Goal: Task Accomplishment & Management: Complete application form

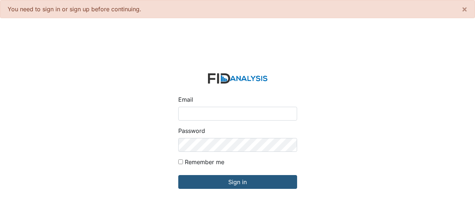
click at [203, 114] on input "Email" at bounding box center [237, 114] width 119 height 14
type input "[EMAIL_ADDRESS][DOMAIN_NAME]"
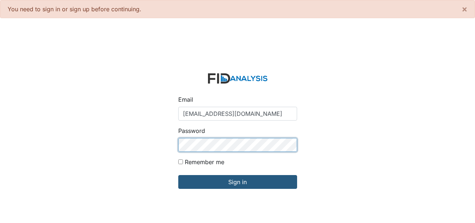
click at [178, 175] on input "Sign in" at bounding box center [237, 182] width 119 height 14
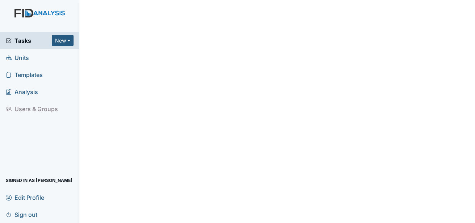
click at [19, 61] on span "Units" at bounding box center [17, 57] width 23 height 11
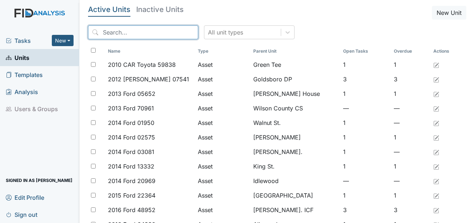
click at [129, 30] on input "search" at bounding box center [143, 32] width 110 height 14
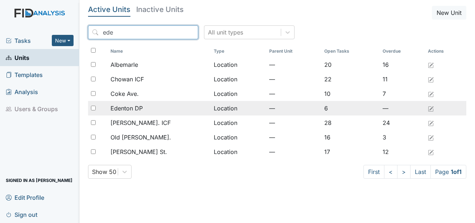
type input "ede"
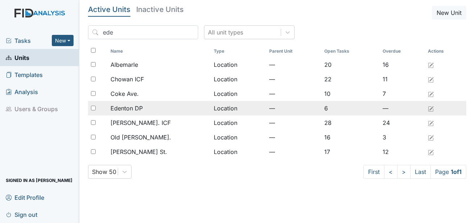
click at [136, 111] on span "Edenton DP" at bounding box center [127, 108] width 32 height 9
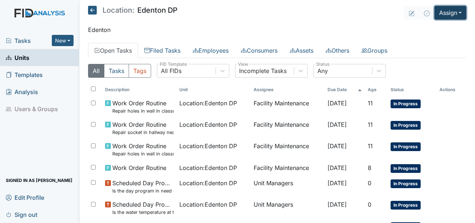
click at [453, 14] on button "Assign" at bounding box center [451, 13] width 32 height 14
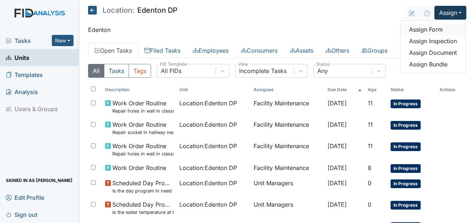
click at [431, 28] on link "Assign Form" at bounding box center [433, 30] width 65 height 12
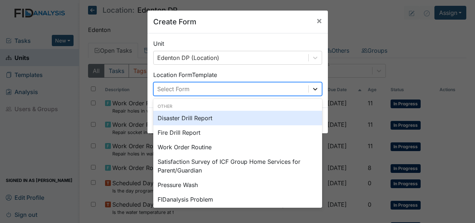
click at [315, 92] on icon at bounding box center [315, 88] width 7 height 7
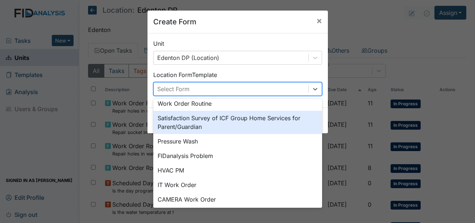
scroll to position [90, 0]
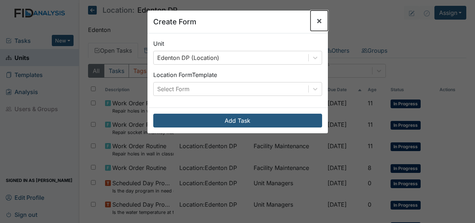
click at [316, 23] on span "×" at bounding box center [319, 20] width 6 height 11
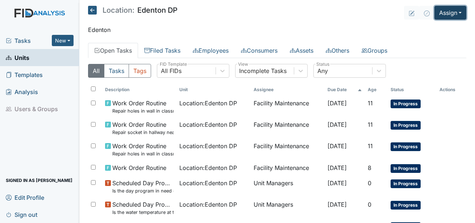
click at [454, 16] on button "Assign" at bounding box center [451, 13] width 32 height 14
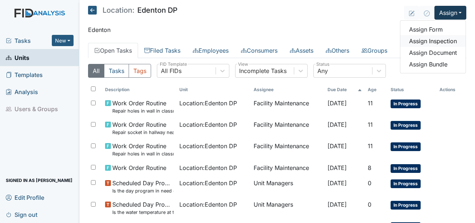
click at [433, 41] on link "Assign Inspection" at bounding box center [433, 41] width 65 height 12
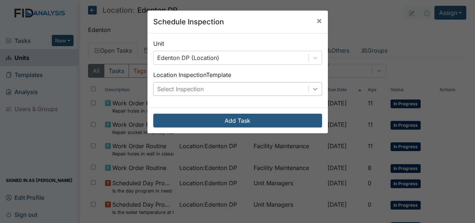
click at [314, 93] on div at bounding box center [315, 88] width 13 height 13
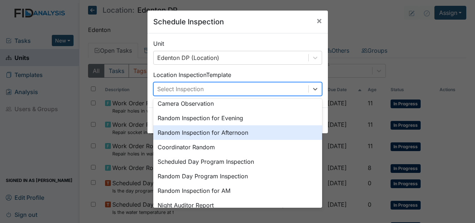
scroll to position [109, 0]
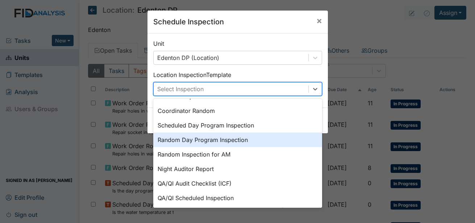
click at [233, 136] on div "Random Day Program Inspection" at bounding box center [237, 139] width 169 height 15
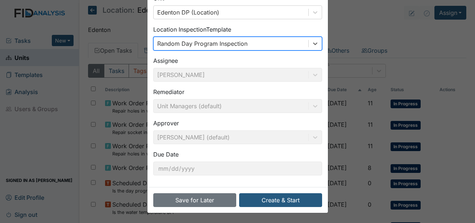
scroll to position [46, 0]
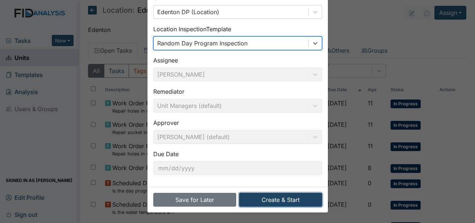
click at [283, 198] on button "Create & Start" at bounding box center [280, 200] width 83 height 14
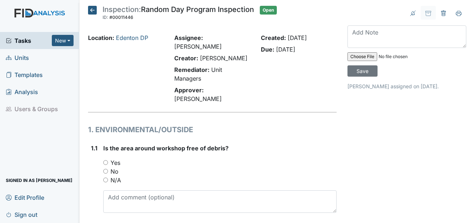
click at [115, 158] on label "Yes" at bounding box center [116, 162] width 10 height 9
click at [108, 160] on input "Yes" at bounding box center [105, 162] width 5 height 5
radio input "true"
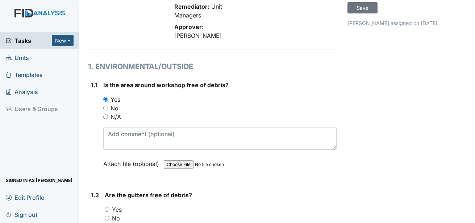
scroll to position [73, 0]
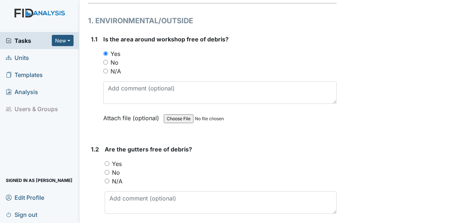
click at [116, 177] on label "N/A" at bounding box center [117, 181] width 11 height 9
click at [109, 178] on input "N/A" at bounding box center [107, 180] width 5 height 5
radio input "true"
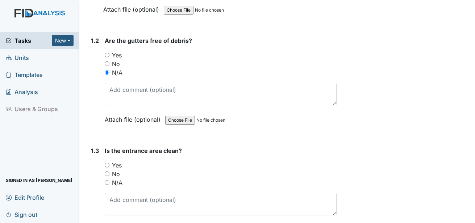
scroll to position [218, 0]
click at [118, 160] on label "Yes" at bounding box center [117, 164] width 10 height 9
click at [109, 162] on input "Yes" at bounding box center [107, 164] width 5 height 5
radio input "true"
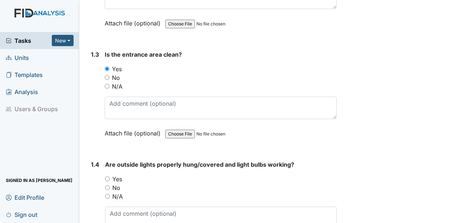
scroll to position [326, 0]
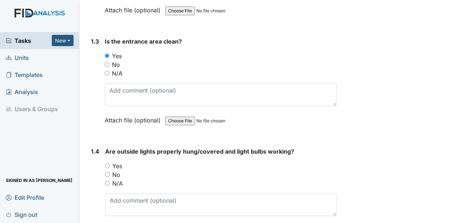
click at [118, 161] on label "Yes" at bounding box center [117, 165] width 10 height 9
click at [110, 163] on input "Yes" at bounding box center [107, 165] width 5 height 5
radio input "true"
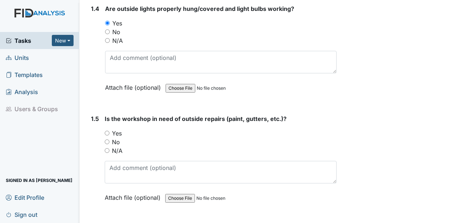
scroll to position [471, 0]
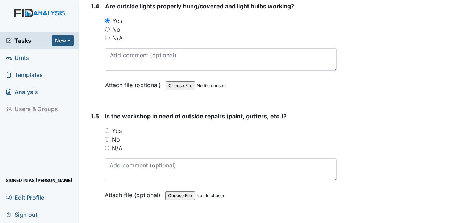
click at [119, 135] on label "No" at bounding box center [116, 139] width 8 height 9
click at [109, 137] on input "No" at bounding box center [107, 139] width 5 height 5
radio input "true"
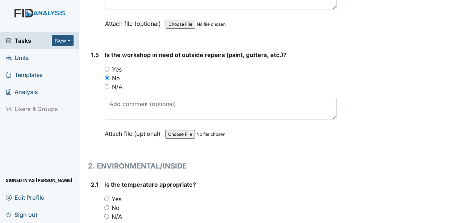
scroll to position [580, 0]
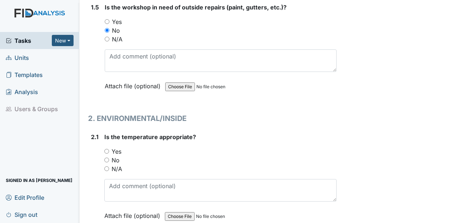
click at [116, 147] on label "Yes" at bounding box center [117, 151] width 10 height 9
click at [109, 149] on input "Yes" at bounding box center [106, 151] width 5 height 5
radio input "true"
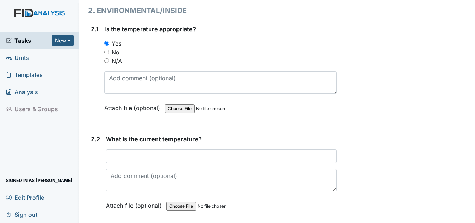
scroll to position [689, 0]
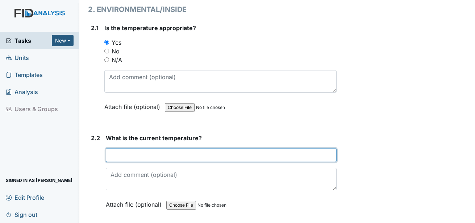
click at [116, 148] on input "text" at bounding box center [221, 155] width 231 height 14
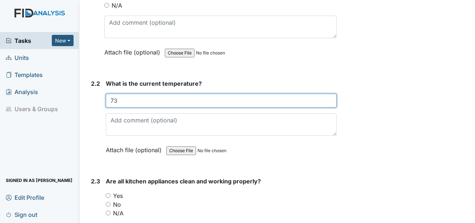
scroll to position [761, 0]
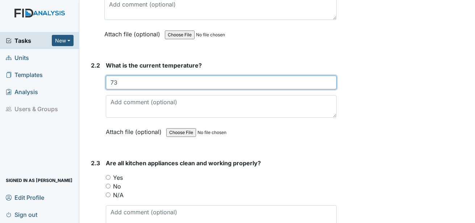
type input "73"
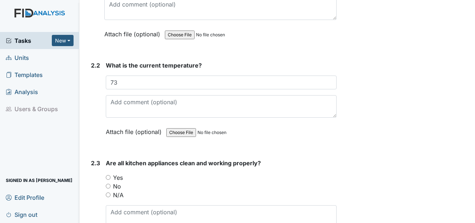
click at [119, 173] on label "Yes" at bounding box center [118, 177] width 10 height 9
click at [111, 175] on input "Yes" at bounding box center [108, 177] width 5 height 5
radio input "true"
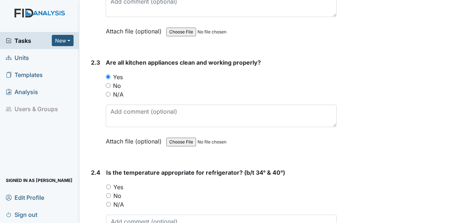
scroll to position [870, 0]
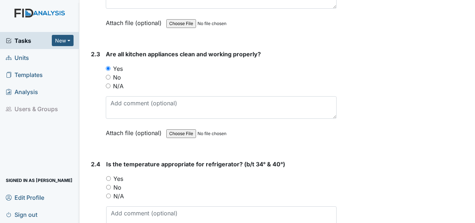
click at [118, 174] on label "Yes" at bounding box center [118, 178] width 10 height 9
click at [111, 176] on input "Yes" at bounding box center [108, 178] width 5 height 5
radio input "true"
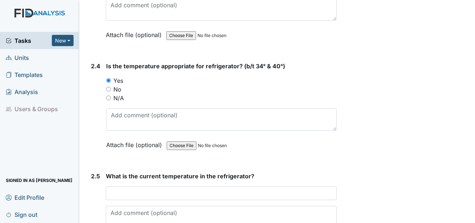
scroll to position [979, 0]
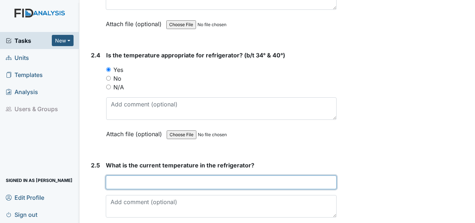
click at [118, 175] on input "text" at bounding box center [221, 182] width 231 height 14
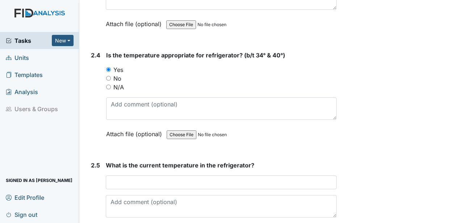
click at [274, 125] on div "Attach file (optional) You can upload .pdf, .txt, .jpg, .jpeg, .png, .csv, .xls…" at bounding box center [221, 134] width 231 height 18
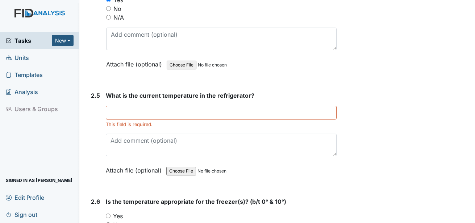
scroll to position [1051, 0]
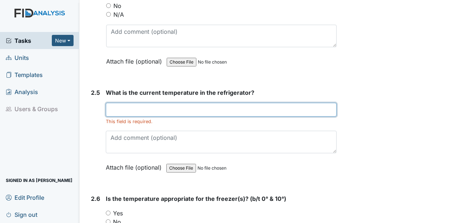
click at [146, 103] on input "text" at bounding box center [221, 110] width 231 height 14
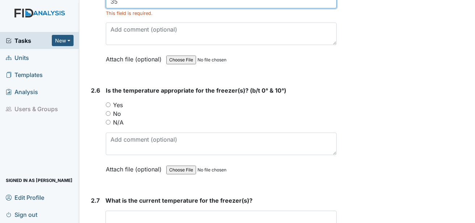
scroll to position [1160, 0]
type input "35"
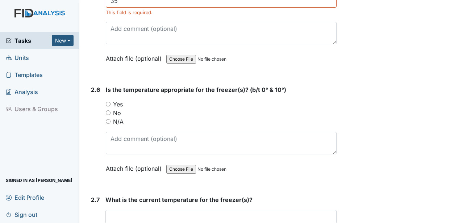
click at [120, 100] on label "Yes" at bounding box center [118, 104] width 10 height 9
click at [111, 102] on input "Yes" at bounding box center [108, 104] width 5 height 5
radio input "true"
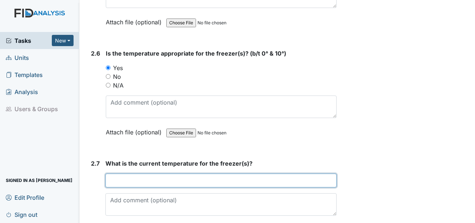
click at [146, 173] on input "text" at bounding box center [220, 180] width 231 height 14
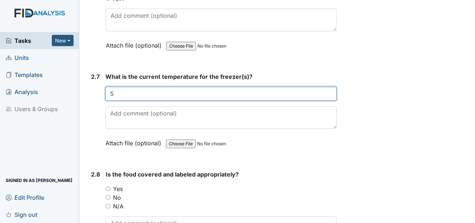
scroll to position [1305, 0]
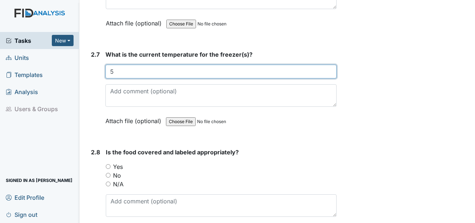
type input "5"
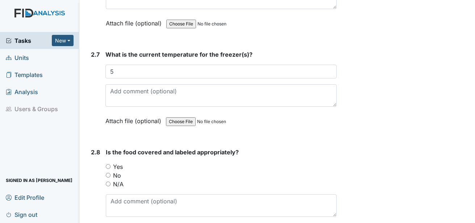
click at [120, 162] on label "Yes" at bounding box center [118, 166] width 10 height 9
click at [111, 164] on input "Yes" at bounding box center [108, 166] width 5 height 5
radio input "true"
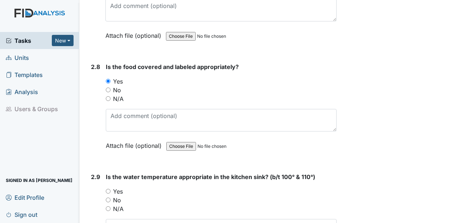
scroll to position [1414, 0]
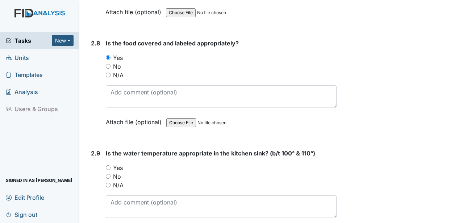
click at [121, 163] on label "Yes" at bounding box center [118, 167] width 10 height 9
click at [111, 165] on input "Yes" at bounding box center [108, 167] width 5 height 5
radio input "true"
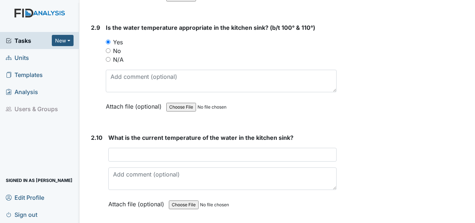
scroll to position [1559, 0]
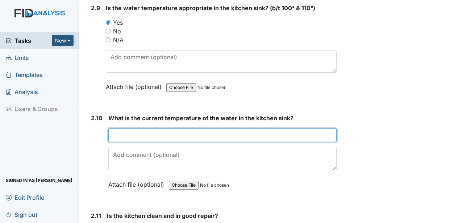
click at [129, 128] on input "text" at bounding box center [222, 135] width 228 height 14
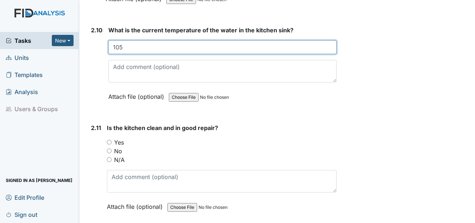
scroll to position [1668, 0]
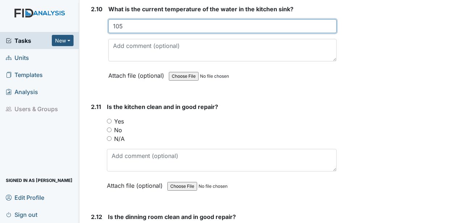
type input "105"
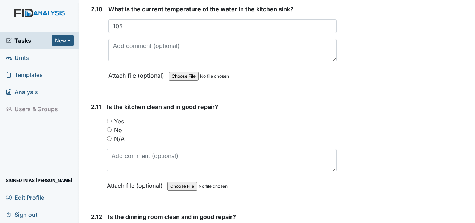
click at [119, 117] on label "Yes" at bounding box center [119, 121] width 10 height 9
click at [112, 119] on input "Yes" at bounding box center [109, 121] width 5 height 5
radio input "true"
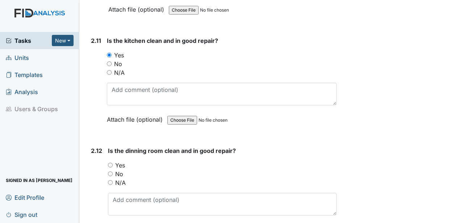
scroll to position [1776, 0]
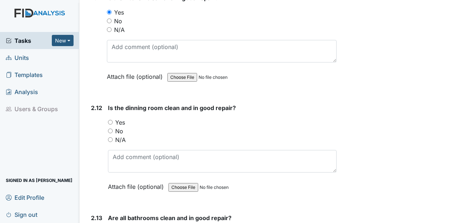
click at [119, 118] on label "Yes" at bounding box center [120, 122] width 10 height 9
click at [113, 120] on input "Yes" at bounding box center [110, 122] width 5 height 5
radio input "true"
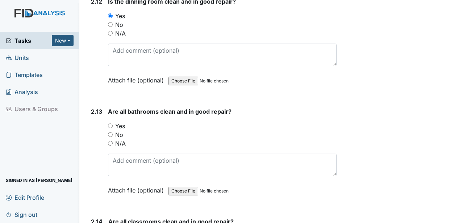
scroll to position [1885, 0]
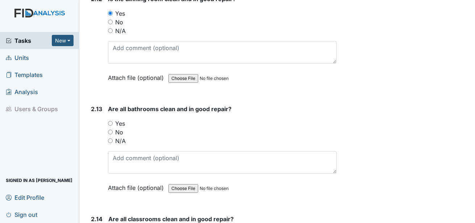
click at [121, 119] on label "Yes" at bounding box center [120, 123] width 10 height 9
click at [113, 121] on input "Yes" at bounding box center [110, 123] width 5 height 5
radio input "true"
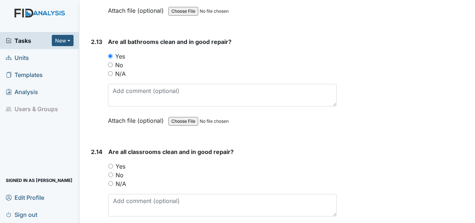
scroll to position [1958, 0]
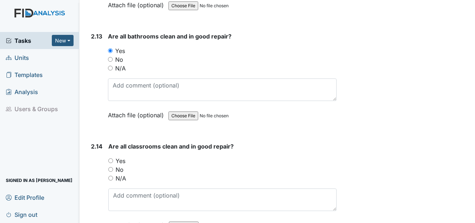
click at [122, 156] on label "Yes" at bounding box center [121, 160] width 10 height 9
click at [113, 158] on input "Yes" at bounding box center [110, 160] width 5 height 5
radio input "true"
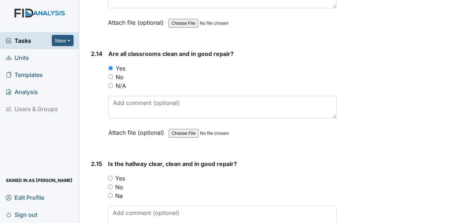
scroll to position [2066, 0]
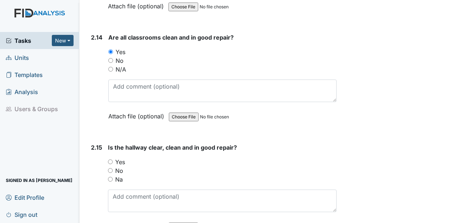
click at [120, 157] on label "Yes" at bounding box center [120, 161] width 10 height 9
click at [113, 159] on input "Yes" at bounding box center [110, 161] width 5 height 5
radio input "true"
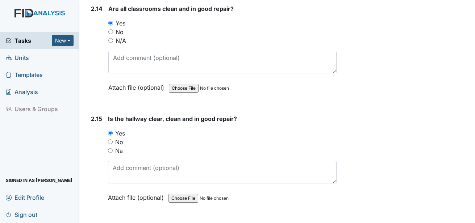
scroll to position [2139, 0]
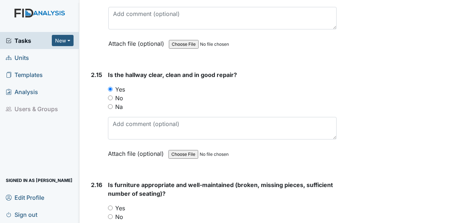
click at [123, 203] on label "Yes" at bounding box center [120, 207] width 10 height 9
click at [113, 205] on input "Yes" at bounding box center [110, 207] width 5 height 5
radio input "true"
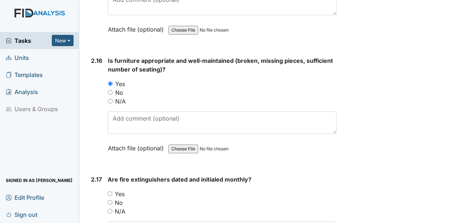
scroll to position [2284, 0]
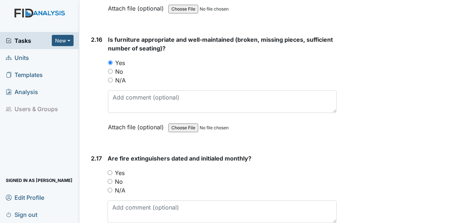
click at [122, 168] on label "Yes" at bounding box center [120, 172] width 10 height 9
click at [112, 170] on input "Yes" at bounding box center [110, 172] width 5 height 5
radio input "true"
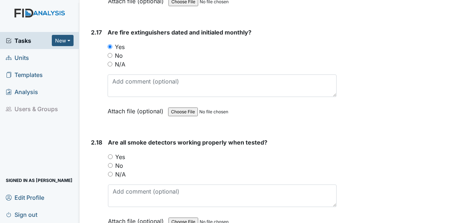
scroll to position [2429, 0]
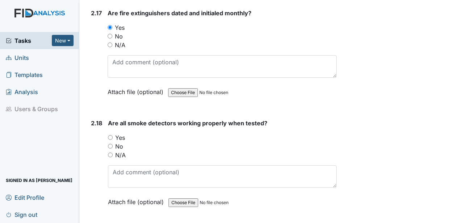
click at [123, 133] on label "Yes" at bounding box center [120, 137] width 10 height 9
click at [113, 135] on input "Yes" at bounding box center [110, 137] width 5 height 5
radio input "true"
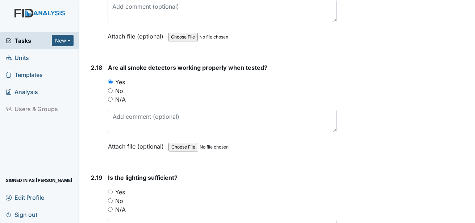
scroll to position [2501, 0]
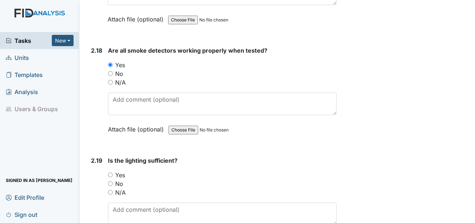
click at [117, 170] on label "Yes" at bounding box center [120, 174] width 10 height 9
click at [113, 172] on input "Yes" at bounding box center [110, 174] width 5 height 5
radio input "true"
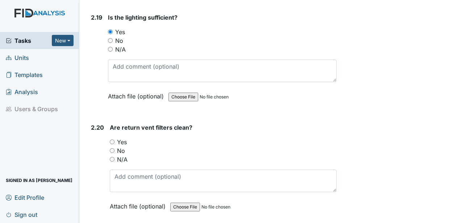
scroll to position [2646, 0]
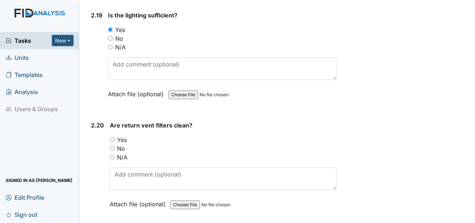
click at [122, 135] on label "Yes" at bounding box center [122, 139] width 10 height 9
click at [115, 137] on input "Yes" at bounding box center [112, 139] width 5 height 5
radio input "true"
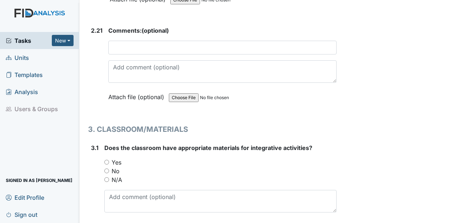
scroll to position [2864, 0]
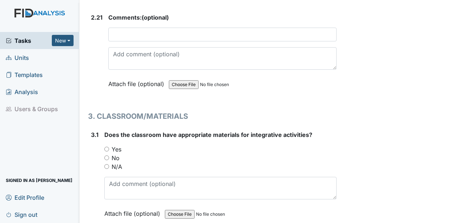
click at [117, 145] on label "Yes" at bounding box center [117, 149] width 10 height 9
click at [109, 146] on input "Yes" at bounding box center [106, 148] width 5 height 5
radio input "true"
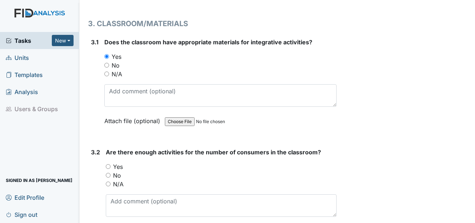
scroll to position [2973, 0]
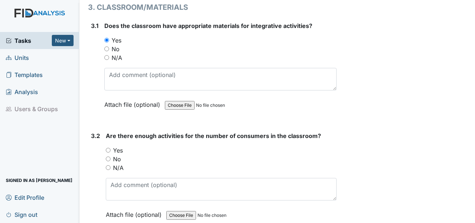
click at [120, 146] on label "Yes" at bounding box center [118, 150] width 10 height 9
click at [111, 148] on input "Yes" at bounding box center [108, 150] width 5 height 5
radio input "true"
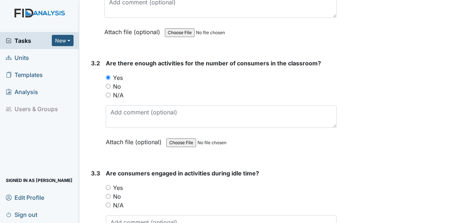
scroll to position [3081, 0]
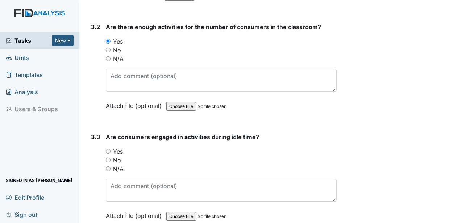
click at [117, 147] on label "Yes" at bounding box center [118, 151] width 10 height 9
click at [111, 149] on input "Yes" at bounding box center [108, 151] width 5 height 5
radio input "true"
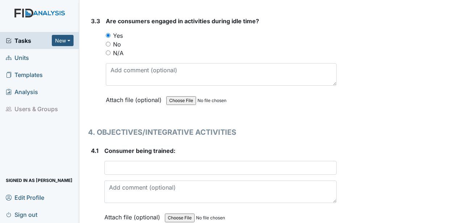
scroll to position [3226, 0]
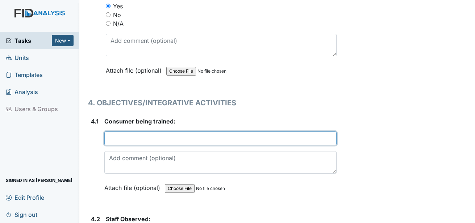
click at [129, 131] on input "text" at bounding box center [220, 138] width 232 height 14
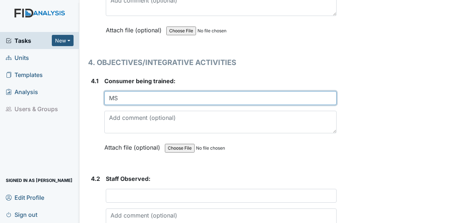
scroll to position [3299, 0]
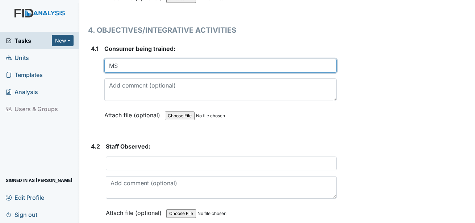
type input "MS"
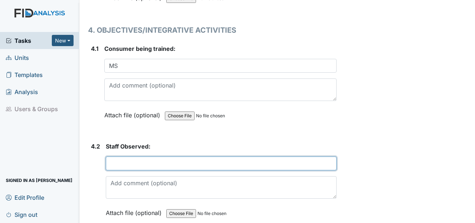
click at [141, 156] on input "text" at bounding box center [221, 163] width 231 height 14
click at [203, 156] on input "SH" at bounding box center [221, 163] width 231 height 14
click at [183, 156] on input "SH" at bounding box center [221, 163] width 231 height 14
type input "SH"
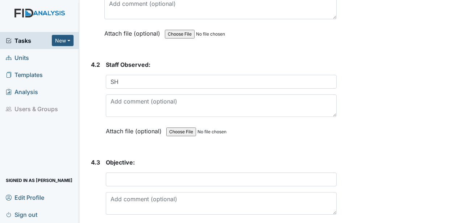
scroll to position [3408, 0]
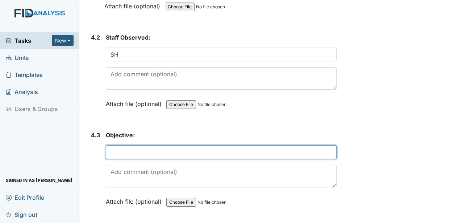
click at [135, 145] on input "text" at bounding box center [221, 152] width 231 height 14
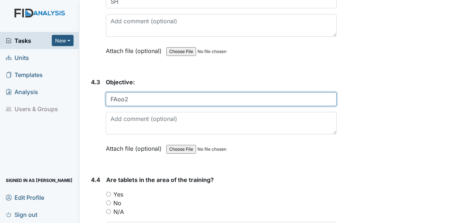
scroll to position [3516, 0]
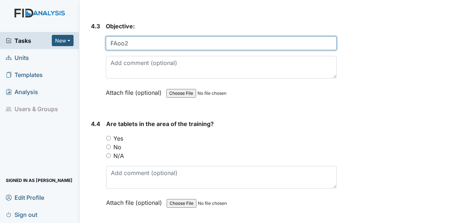
type input "FAoo2"
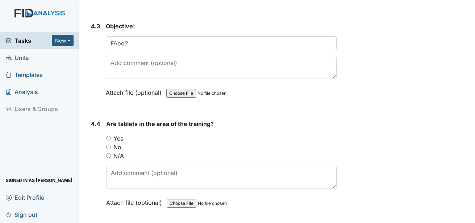
click at [118, 134] on label "Yes" at bounding box center [118, 138] width 10 height 9
click at [111, 136] on input "Yes" at bounding box center [108, 138] width 5 height 5
radio input "true"
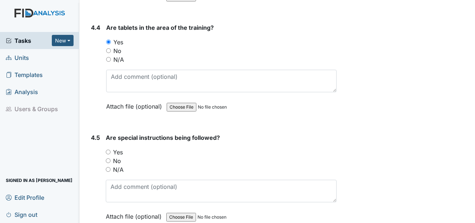
scroll to position [3625, 0]
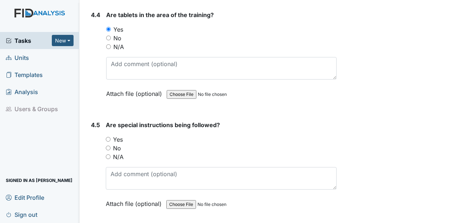
click at [119, 144] on label "No" at bounding box center [117, 148] width 8 height 9
click at [111, 145] on input "No" at bounding box center [108, 147] width 5 height 5
radio input "true"
click at [119, 135] on label "Yes" at bounding box center [118, 139] width 10 height 9
click at [111, 137] on input "Yes" at bounding box center [108, 139] width 5 height 5
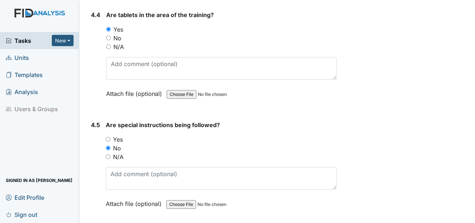
radio input "true"
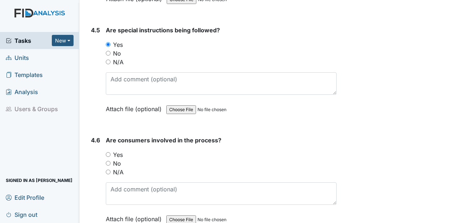
scroll to position [3734, 0]
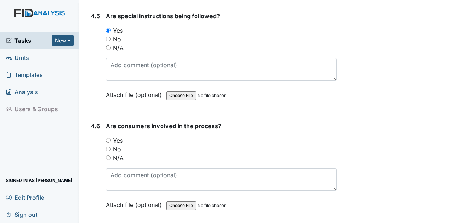
click at [119, 136] on label "Yes" at bounding box center [118, 140] width 10 height 9
click at [111, 138] on input "Yes" at bounding box center [108, 140] width 5 height 5
radio input "true"
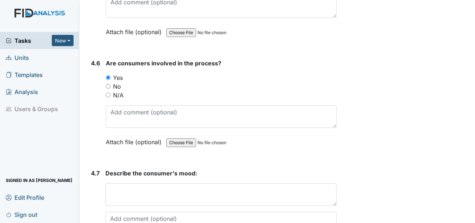
scroll to position [3807, 0]
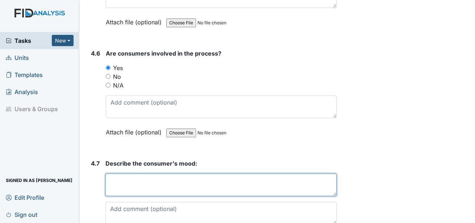
click at [122, 173] on textarea at bounding box center [220, 184] width 231 height 22
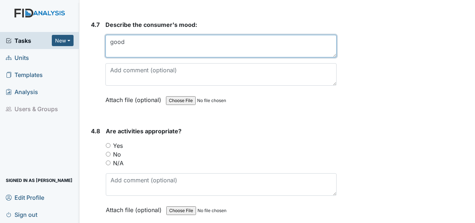
scroll to position [3952, 0]
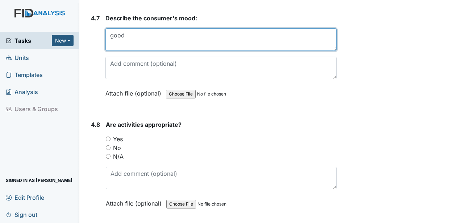
type textarea "good"
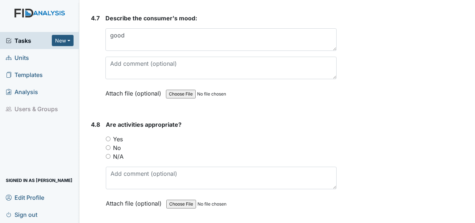
click at [121, 134] on label "Yes" at bounding box center [118, 138] width 10 height 9
click at [111, 136] on input "Yes" at bounding box center [108, 138] width 5 height 5
radio input "true"
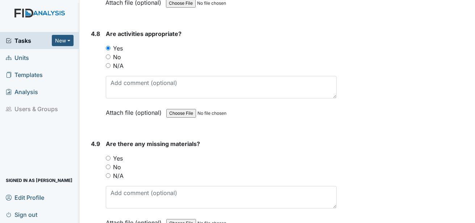
scroll to position [4060, 0]
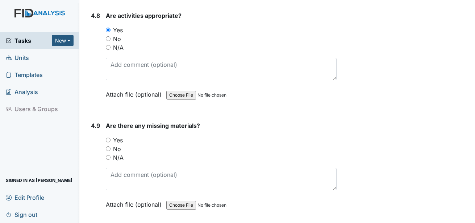
click at [119, 144] on label "No" at bounding box center [117, 148] width 8 height 9
click at [111, 146] on input "No" at bounding box center [108, 148] width 5 height 5
radio input "true"
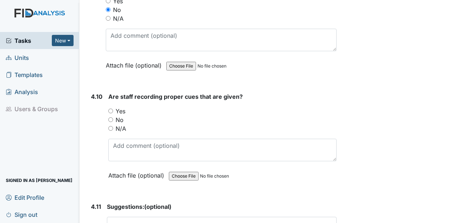
scroll to position [4205, 0]
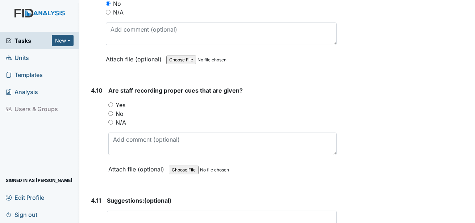
click at [119, 100] on label "Yes" at bounding box center [121, 104] width 10 height 9
click at [113, 102] on input "Yes" at bounding box center [110, 104] width 5 height 5
radio input "true"
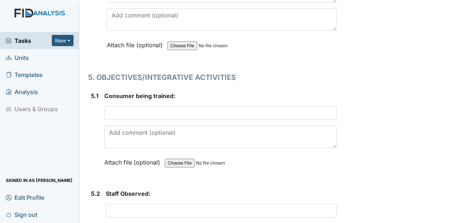
scroll to position [4459, 0]
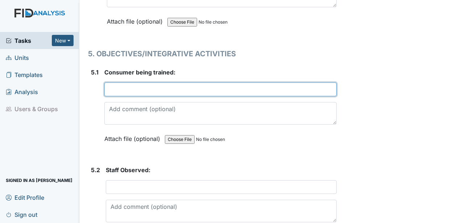
click at [123, 82] on input "text" at bounding box center [220, 89] width 232 height 14
type input "ms"
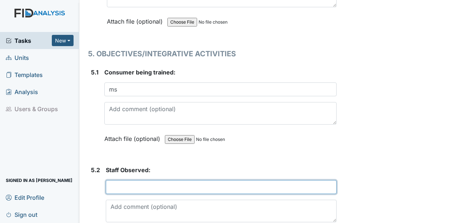
click at [137, 180] on input "text" at bounding box center [221, 187] width 231 height 14
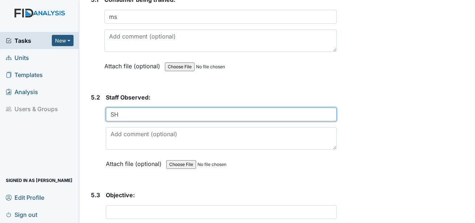
scroll to position [4568, 0]
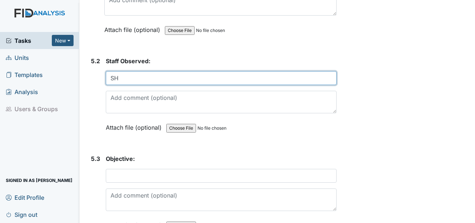
type input "SH"
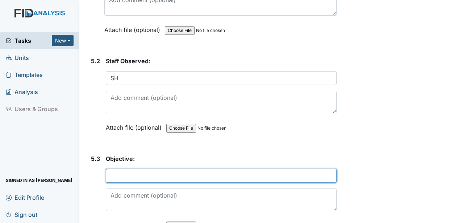
click at [128, 169] on input "text" at bounding box center [221, 176] width 231 height 14
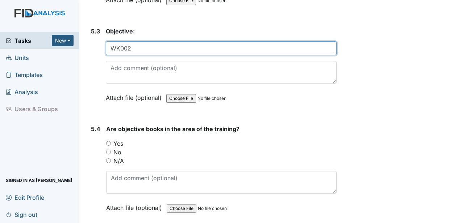
scroll to position [4713, 0]
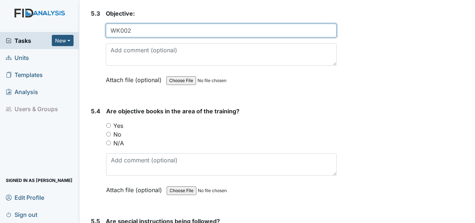
type input "WK002"
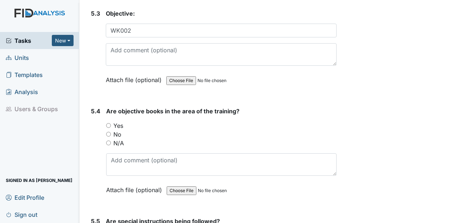
click at [117, 121] on label "Yes" at bounding box center [118, 125] width 10 height 9
click at [111, 123] on input "Yes" at bounding box center [108, 125] width 5 height 5
radio input "true"
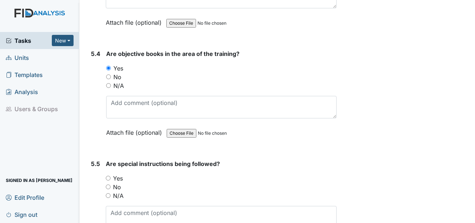
scroll to position [4785, 0]
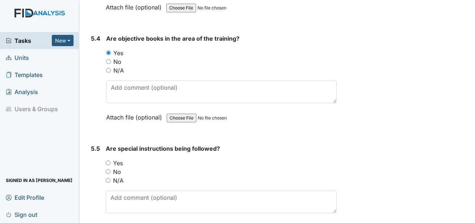
click at [119, 158] on label "Yes" at bounding box center [118, 162] width 10 height 9
click at [111, 160] on input "Yes" at bounding box center [108, 162] width 5 height 5
radio input "true"
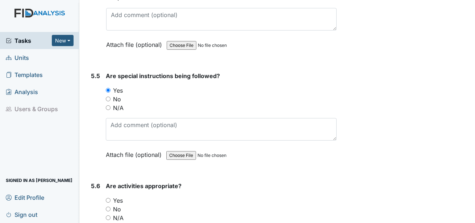
scroll to position [4894, 0]
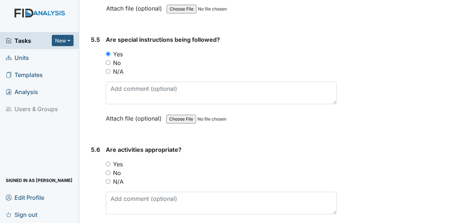
click at [120, 160] on label "Yes" at bounding box center [118, 164] width 10 height 9
click at [111, 161] on input "Yes" at bounding box center [108, 163] width 5 height 5
radio input "true"
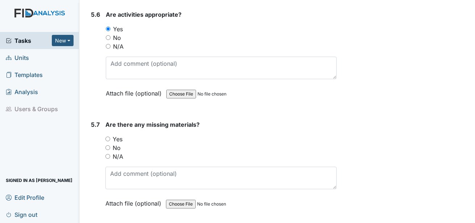
scroll to position [5039, 0]
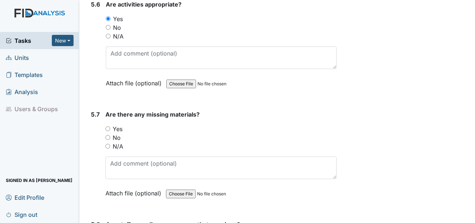
click at [118, 133] on label "No" at bounding box center [117, 137] width 8 height 9
click at [110, 135] on input "No" at bounding box center [107, 137] width 5 height 5
radio input "true"
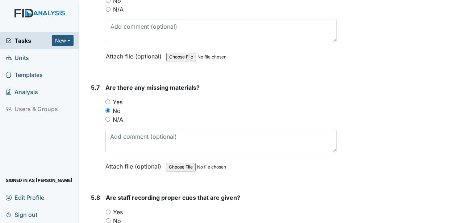
scroll to position [5112, 0]
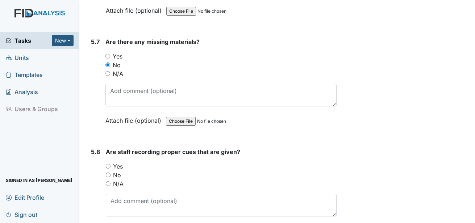
click at [120, 162] on label "Yes" at bounding box center [118, 166] width 10 height 9
click at [111, 163] on input "Yes" at bounding box center [108, 165] width 5 height 5
radio input "true"
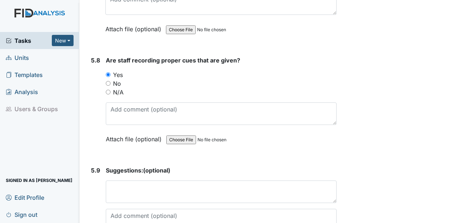
scroll to position [5220, 0]
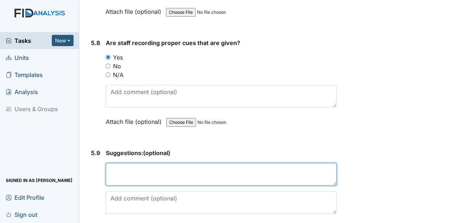
click at [125, 163] on textarea at bounding box center [221, 174] width 231 height 22
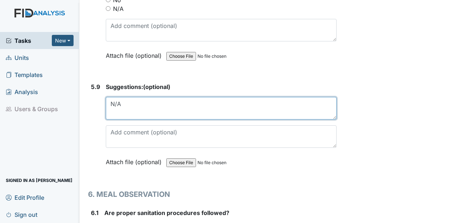
scroll to position [5329, 0]
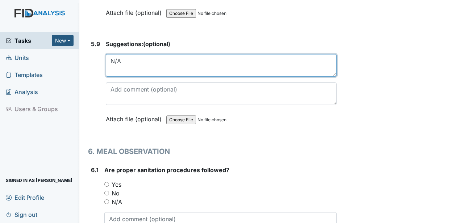
type textarea "N/A"
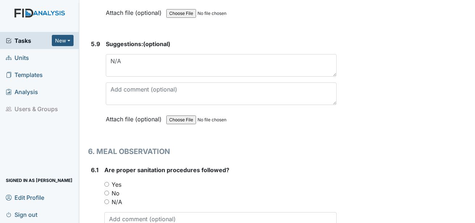
click at [121, 180] on label "Yes" at bounding box center [117, 184] width 10 height 9
click at [109, 182] on input "Yes" at bounding box center [106, 184] width 5 height 5
radio input "true"
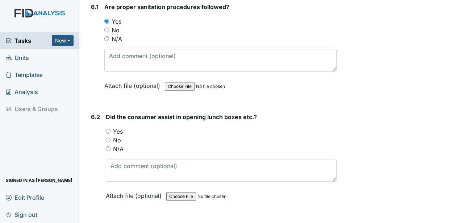
scroll to position [5510, 0]
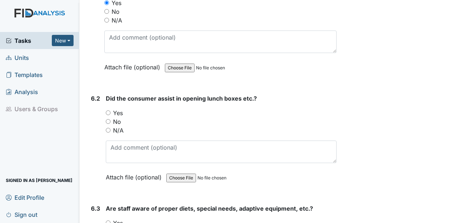
click at [118, 108] on label "Yes" at bounding box center [118, 112] width 10 height 9
click at [111, 110] on input "Yes" at bounding box center [108, 112] width 5 height 5
radio input "true"
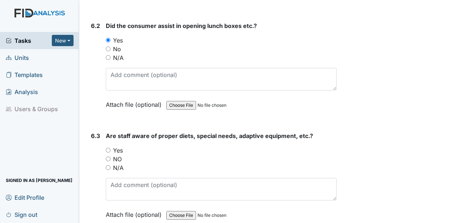
scroll to position [5619, 0]
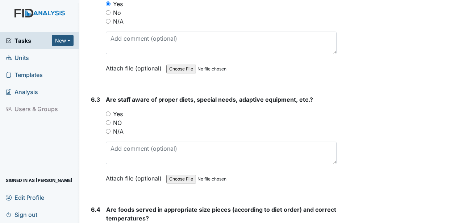
click at [119, 109] on label "Yes" at bounding box center [118, 113] width 10 height 9
click at [111, 111] on input "Yes" at bounding box center [108, 113] width 5 height 5
radio input "true"
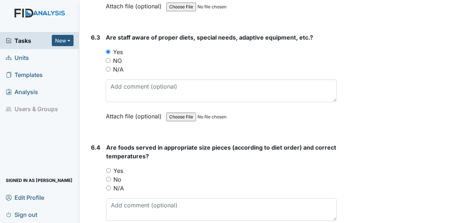
scroll to position [5692, 0]
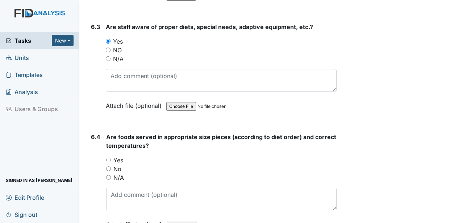
click at [121, 156] on label "Yes" at bounding box center [118, 160] width 10 height 9
click at [111, 157] on input "Yes" at bounding box center [108, 159] width 5 height 5
radio input "true"
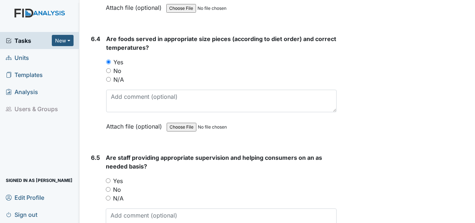
scroll to position [5837, 0]
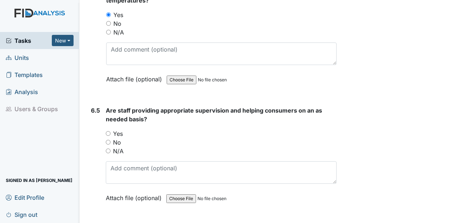
click at [119, 129] on label "Yes" at bounding box center [118, 133] width 10 height 9
click at [111, 131] on input "Yes" at bounding box center [108, 133] width 5 height 5
radio input "true"
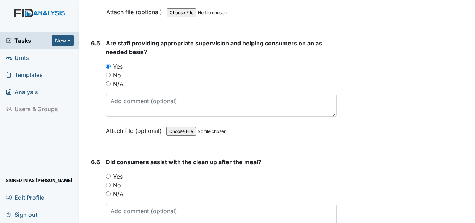
scroll to position [5909, 0]
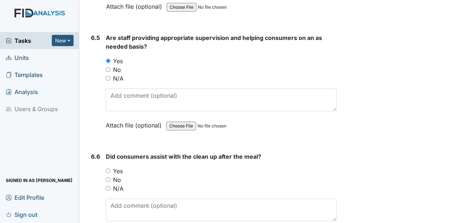
click at [120, 166] on label "Yes" at bounding box center [118, 170] width 10 height 9
click at [111, 168] on input "Yes" at bounding box center [108, 170] width 5 height 5
radio input "true"
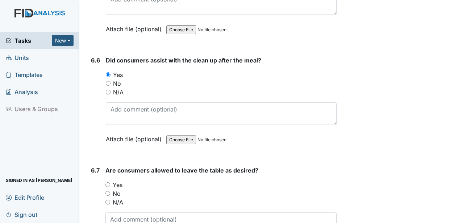
scroll to position [6018, 0]
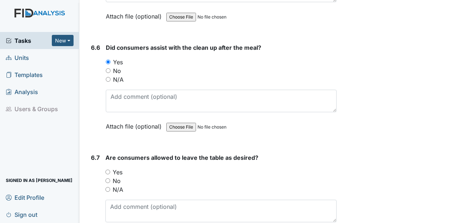
click at [121, 167] on label "Yes" at bounding box center [118, 171] width 10 height 9
click at [110, 169] on input "Yes" at bounding box center [107, 171] width 5 height 5
radio input "true"
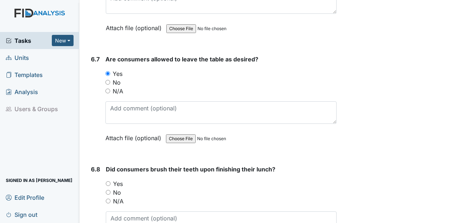
scroll to position [6163, 0]
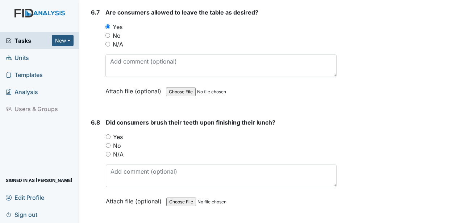
click at [119, 132] on label "Yes" at bounding box center [118, 136] width 10 height 9
click at [111, 134] on input "Yes" at bounding box center [108, 136] width 5 height 5
radio input "true"
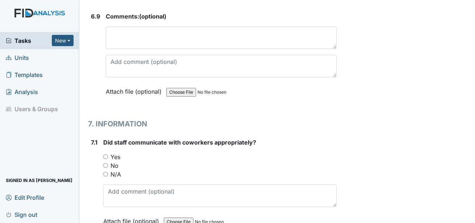
scroll to position [6380, 0]
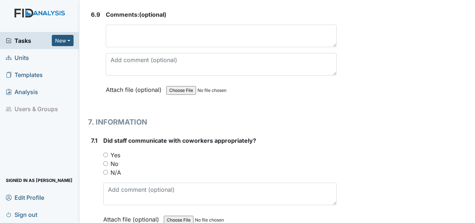
click at [116, 150] on label "Yes" at bounding box center [116, 154] width 10 height 9
click at [108, 152] on input "Yes" at bounding box center [105, 154] width 5 height 5
radio input "true"
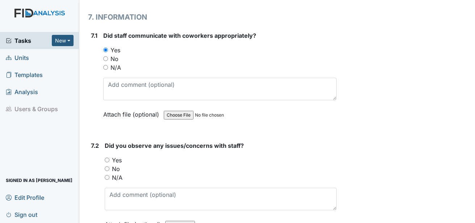
scroll to position [6489, 0]
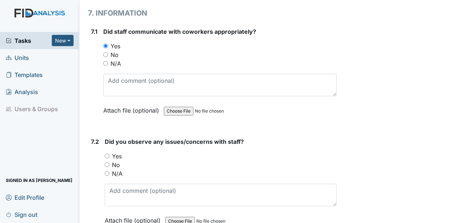
click at [115, 160] on label "No" at bounding box center [116, 164] width 8 height 9
click at [109, 162] on input "No" at bounding box center [107, 164] width 5 height 5
radio input "true"
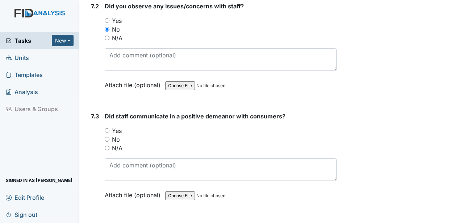
scroll to position [6634, 0]
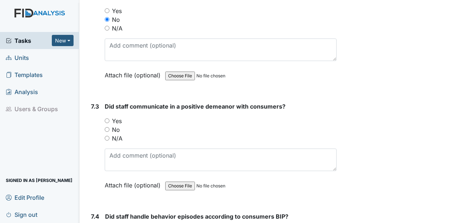
click at [118, 116] on label "Yes" at bounding box center [117, 120] width 10 height 9
click at [109, 118] on input "Yes" at bounding box center [107, 120] width 5 height 5
radio input "true"
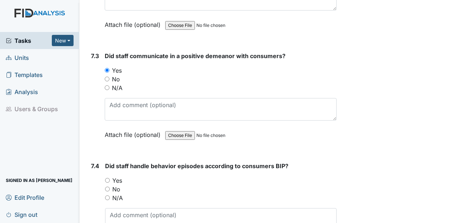
scroll to position [6707, 0]
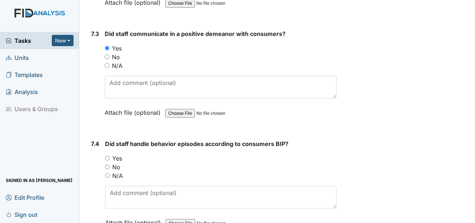
click at [119, 171] on label "N/A" at bounding box center [117, 175] width 11 height 9
click at [110, 173] on input "N/A" at bounding box center [107, 175] width 5 height 5
radio input "true"
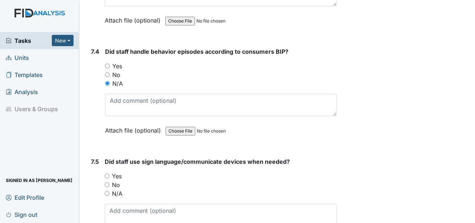
scroll to position [6815, 0]
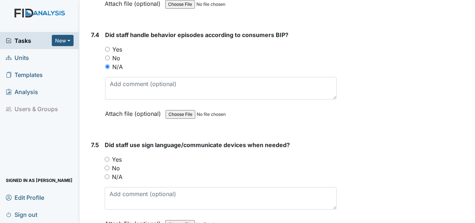
click at [120, 155] on label "Yes" at bounding box center [117, 159] width 10 height 9
click at [109, 157] on input "Yes" at bounding box center [107, 159] width 5 height 5
radio input "true"
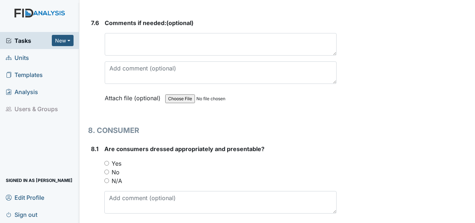
scroll to position [7069, 0]
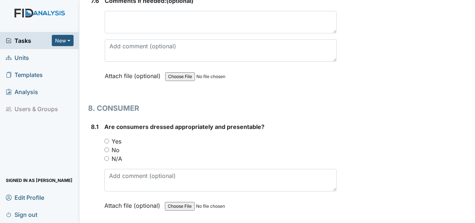
click at [118, 137] on label "Yes" at bounding box center [117, 141] width 10 height 9
click at [109, 138] on input "Yes" at bounding box center [106, 140] width 5 height 5
radio input "true"
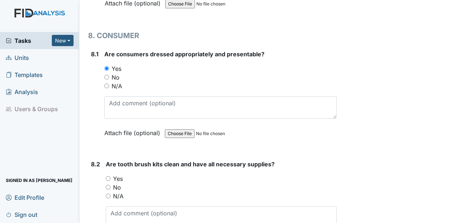
scroll to position [7178, 0]
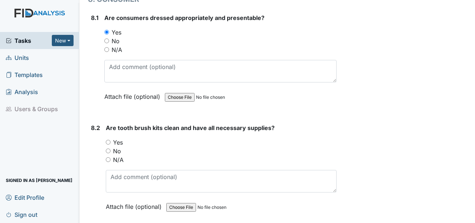
click at [119, 138] on label "Yes" at bounding box center [118, 142] width 10 height 9
click at [111, 140] on input "Yes" at bounding box center [108, 142] width 5 height 5
radio input "true"
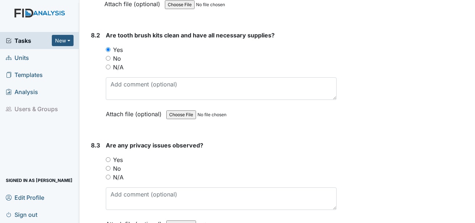
scroll to position [7287, 0]
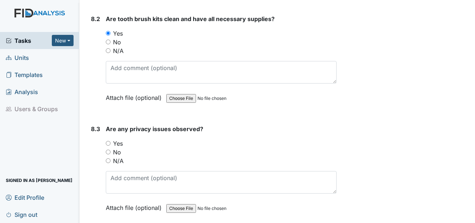
click at [119, 148] on label "No" at bounding box center [117, 152] width 8 height 9
click at [111, 149] on input "No" at bounding box center [108, 151] width 5 height 5
radio input "true"
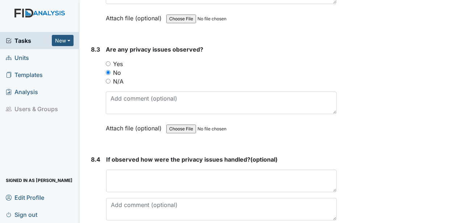
scroll to position [7396, 0]
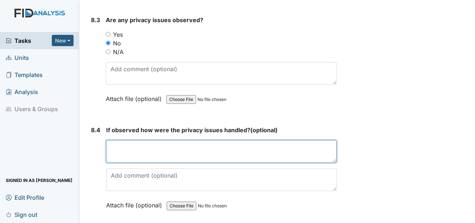
click at [120, 140] on textarea at bounding box center [221, 151] width 231 height 22
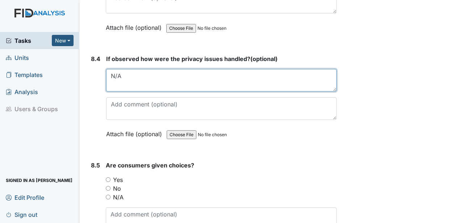
scroll to position [7504, 0]
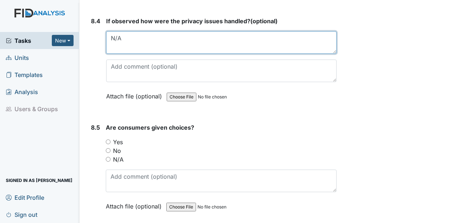
type textarea "N/A"
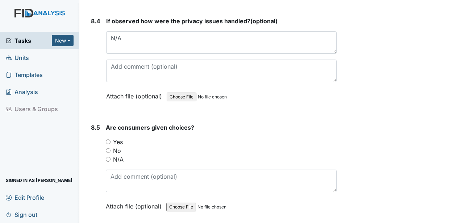
click at [120, 137] on label "Yes" at bounding box center [118, 141] width 10 height 9
click at [111, 139] on input "Yes" at bounding box center [108, 141] width 5 height 5
radio input "true"
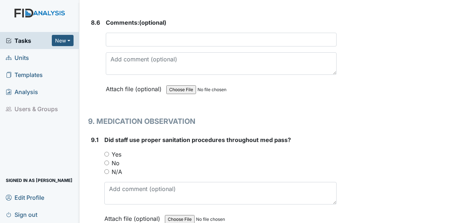
scroll to position [7722, 0]
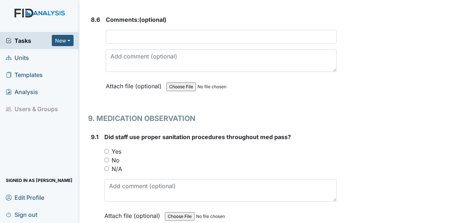
click at [119, 147] on label "Yes" at bounding box center [117, 151] width 10 height 9
click at [109, 149] on input "Yes" at bounding box center [106, 151] width 5 height 5
radio input "true"
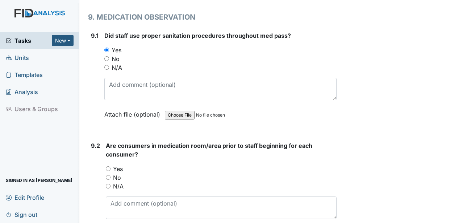
scroll to position [7831, 0]
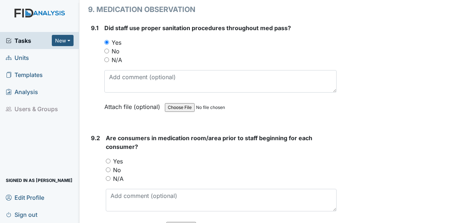
click at [120, 157] on label "Yes" at bounding box center [118, 161] width 10 height 9
click at [111, 158] on input "Yes" at bounding box center [108, 160] width 5 height 5
radio input "true"
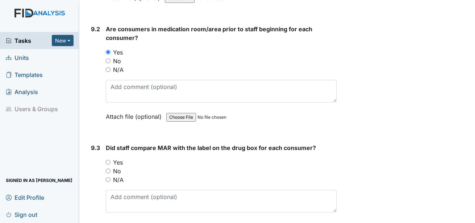
click at [120, 158] on label "Yes" at bounding box center [118, 162] width 10 height 9
click at [111, 160] on input "Yes" at bounding box center [108, 162] width 5 height 5
radio input "true"
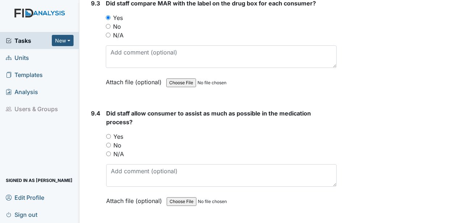
scroll to position [8084, 0]
click at [121, 131] on label "Yes" at bounding box center [118, 135] width 10 height 9
click at [111, 133] on input "Yes" at bounding box center [108, 135] width 5 height 5
radio input "true"
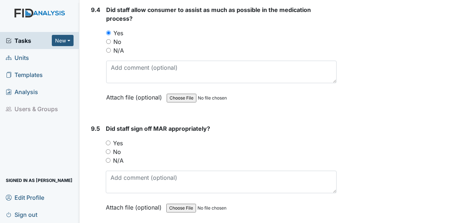
scroll to position [8193, 0]
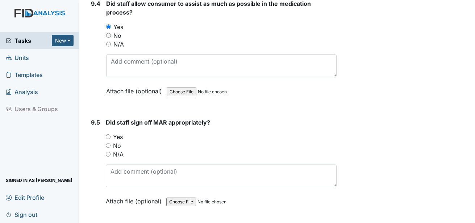
click at [119, 132] on label "Yes" at bounding box center [118, 136] width 10 height 9
click at [111, 134] on input "Yes" at bounding box center [108, 136] width 5 height 5
radio input "true"
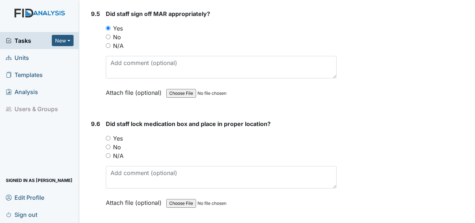
scroll to position [8302, 0]
click at [119, 133] on label "Yes" at bounding box center [118, 137] width 10 height 9
click at [111, 135] on input "Yes" at bounding box center [108, 137] width 5 height 5
radio input "true"
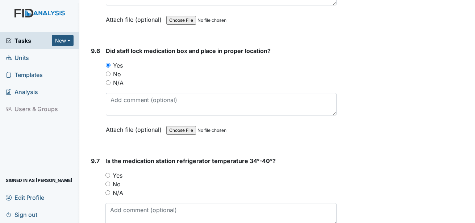
scroll to position [8411, 0]
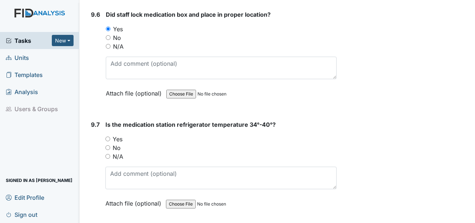
click at [116, 134] on label "Yes" at bounding box center [118, 138] width 10 height 9
click at [110, 136] on input "Yes" at bounding box center [107, 138] width 5 height 5
radio input "true"
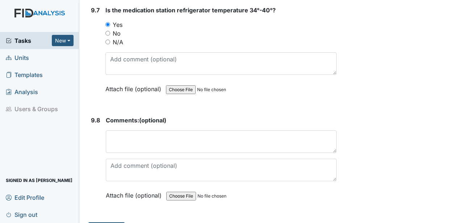
scroll to position [8526, 0]
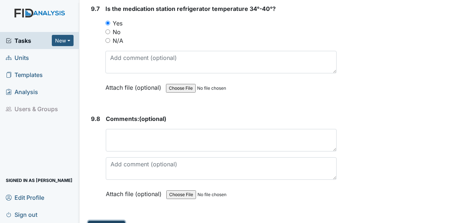
click at [110, 220] on button "Submit" at bounding box center [106, 227] width 37 height 14
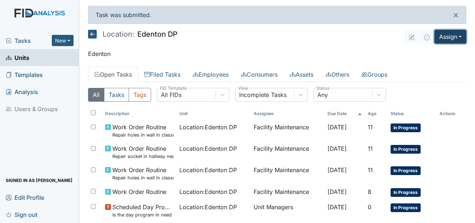
click at [453, 37] on button "Assign" at bounding box center [451, 37] width 32 height 14
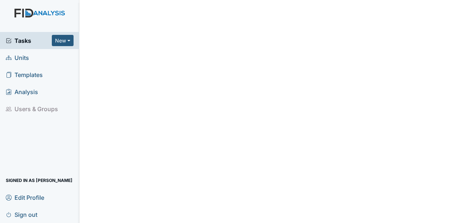
click at [19, 56] on span "Units" at bounding box center [17, 57] width 23 height 11
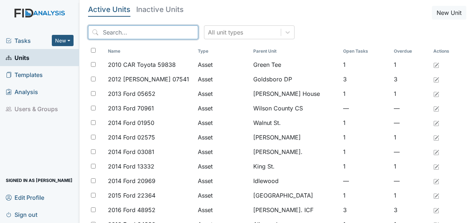
click at [134, 35] on input "search" at bounding box center [143, 32] width 110 height 14
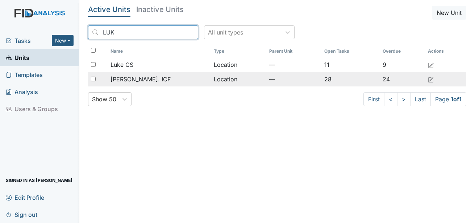
type input "LUK"
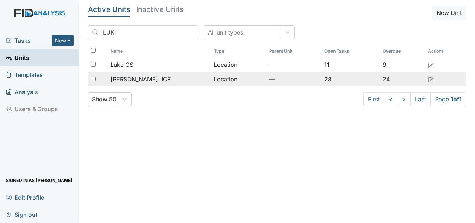
click at [135, 76] on span "Luke St. ICF" at bounding box center [141, 79] width 60 height 9
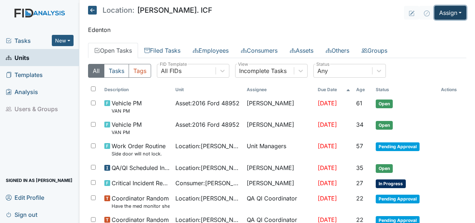
click at [447, 15] on button "Assign" at bounding box center [451, 13] width 32 height 14
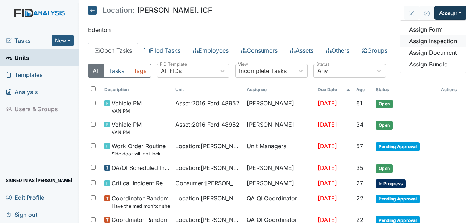
click at [434, 40] on link "Assign Inspection" at bounding box center [433, 41] width 65 height 12
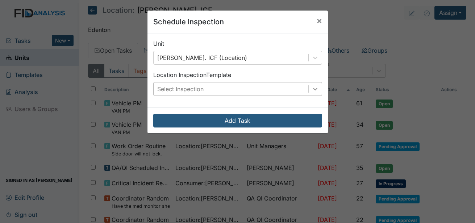
click at [312, 87] on icon at bounding box center [315, 88] width 7 height 7
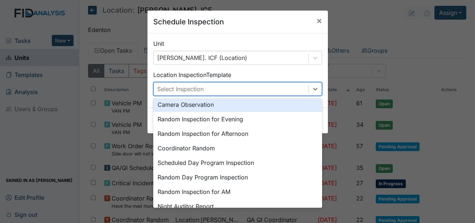
scroll to position [73, 0]
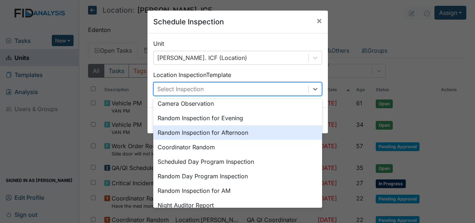
click at [243, 133] on div "Random Inspection for Afternoon" at bounding box center [237, 132] width 169 height 15
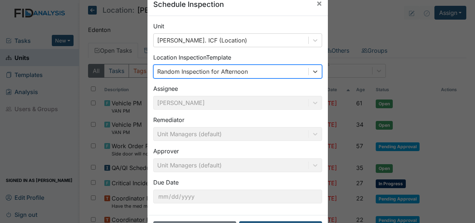
scroll to position [46, 0]
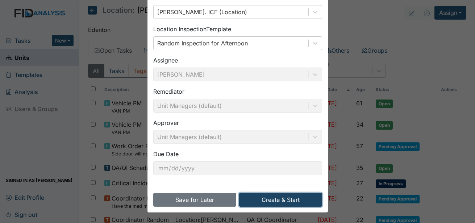
click at [277, 195] on button "Create & Start" at bounding box center [280, 200] width 83 height 14
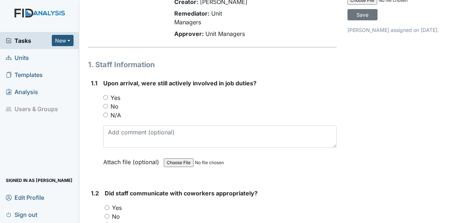
scroll to position [73, 0]
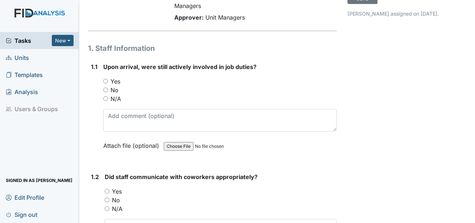
click at [116, 77] on label "Yes" at bounding box center [116, 81] width 10 height 9
click at [108, 79] on input "Yes" at bounding box center [105, 81] width 5 height 5
radio input "true"
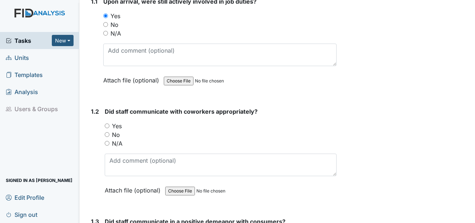
scroll to position [145, 0]
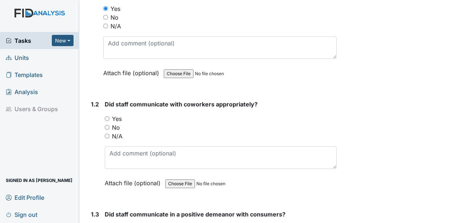
click at [115, 114] on label "Yes" at bounding box center [117, 118] width 10 height 9
click at [109, 116] on input "Yes" at bounding box center [107, 118] width 5 height 5
radio input "true"
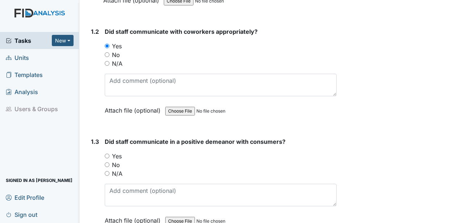
scroll to position [254, 0]
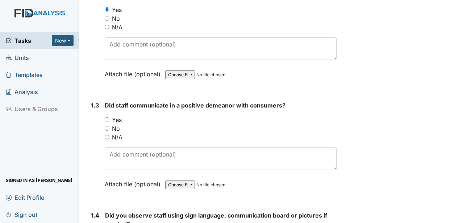
click at [117, 115] on label "Yes" at bounding box center [117, 119] width 10 height 9
click at [109, 117] on input "Yes" at bounding box center [107, 119] width 5 height 5
radio input "true"
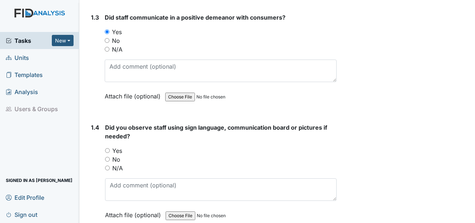
scroll to position [363, 0]
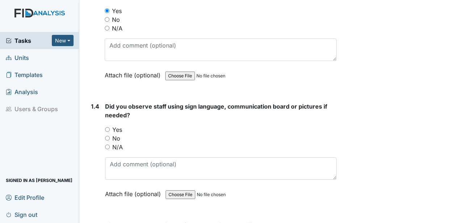
click at [120, 125] on label "Yes" at bounding box center [117, 129] width 10 height 9
click at [110, 127] on input "Yes" at bounding box center [107, 129] width 5 height 5
radio input "true"
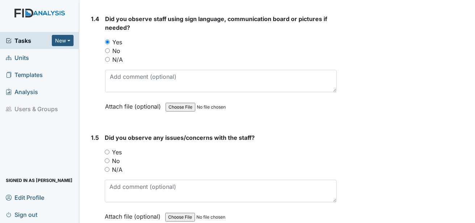
scroll to position [471, 0]
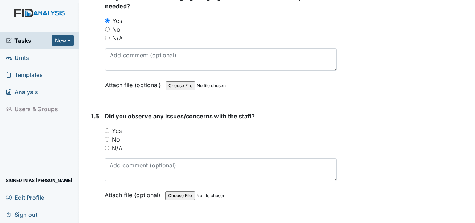
click at [118, 135] on label "No" at bounding box center [116, 139] width 8 height 9
click at [109, 137] on input "No" at bounding box center [107, 139] width 5 height 5
radio input "true"
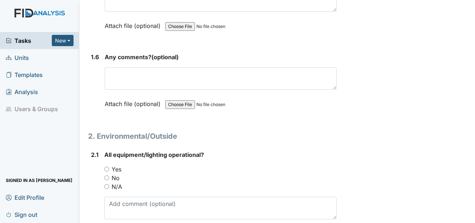
scroll to position [653, 0]
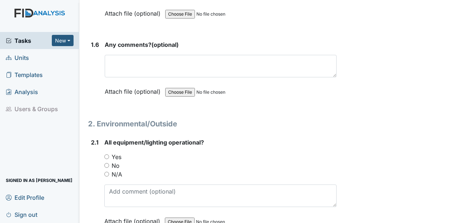
click at [116, 152] on label "Yes" at bounding box center [117, 156] width 10 height 9
click at [109, 154] on input "Yes" at bounding box center [106, 156] width 5 height 5
radio input "true"
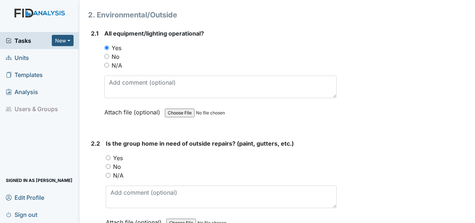
scroll to position [798, 0]
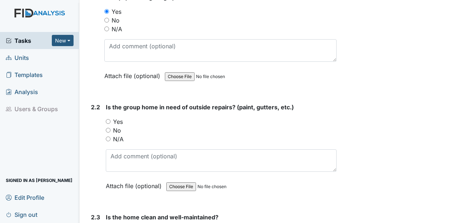
click at [116, 126] on label "No" at bounding box center [117, 130] width 8 height 9
click at [111, 128] on input "No" at bounding box center [108, 130] width 5 height 5
radio input "true"
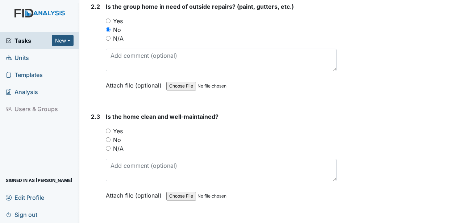
scroll to position [906, 0]
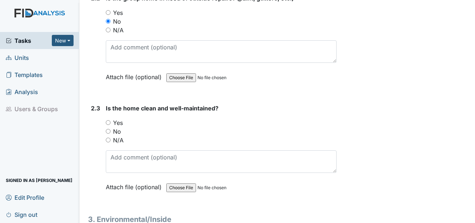
click at [117, 118] on label "Yes" at bounding box center [118, 122] width 10 height 9
click at [111, 120] on input "Yes" at bounding box center [108, 122] width 5 height 5
radio input "true"
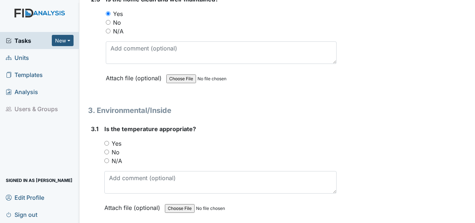
scroll to position [979, 0]
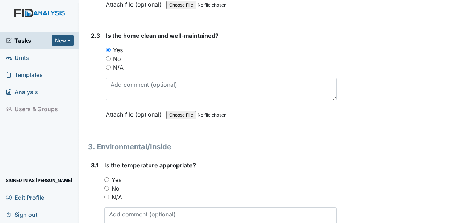
click at [116, 175] on label "Yes" at bounding box center [117, 179] width 10 height 9
click at [109, 177] on input "Yes" at bounding box center [106, 179] width 5 height 5
radio input "true"
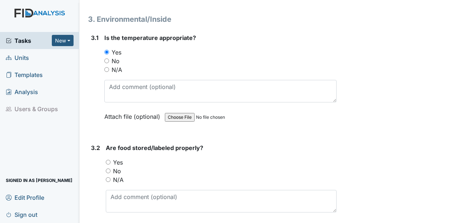
scroll to position [1124, 0]
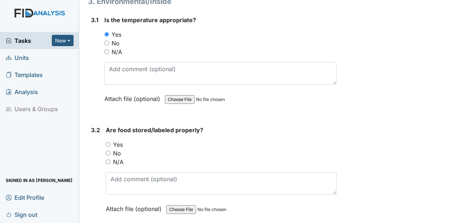
click at [118, 140] on label "Yes" at bounding box center [118, 144] width 10 height 9
click at [111, 142] on input "Yes" at bounding box center [108, 144] width 5 height 5
radio input "true"
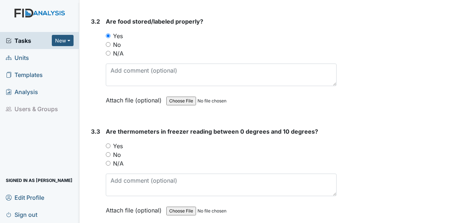
scroll to position [1233, 0]
click at [118, 141] on label "Yes" at bounding box center [118, 145] width 10 height 9
click at [111, 143] on input "Yes" at bounding box center [108, 145] width 5 height 5
radio input "true"
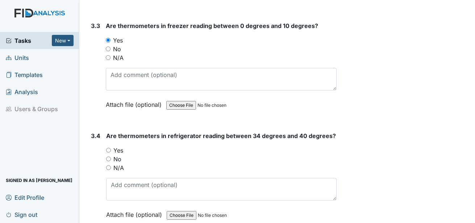
scroll to position [1341, 0]
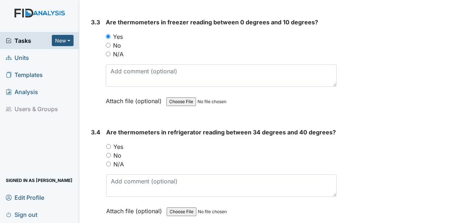
click at [118, 142] on label "Yes" at bounding box center [118, 146] width 10 height 9
click at [111, 144] on input "Yes" at bounding box center [108, 146] width 5 height 5
radio input "true"
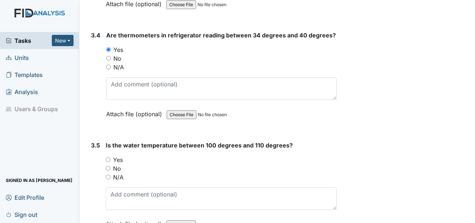
scroll to position [1450, 0]
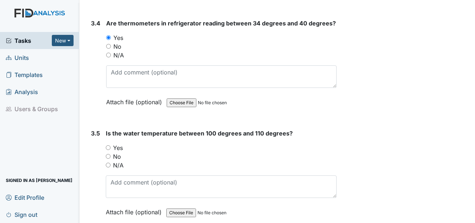
click at [117, 143] on label "Yes" at bounding box center [118, 147] width 10 height 9
click at [111, 145] on input "Yes" at bounding box center [108, 147] width 5 height 5
radio input "true"
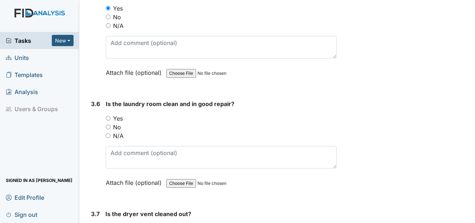
scroll to position [1595, 0]
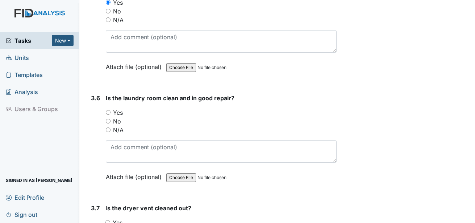
click at [118, 108] on label "Yes" at bounding box center [118, 112] width 10 height 9
click at [111, 110] on input "Yes" at bounding box center [108, 112] width 5 height 5
radio input "true"
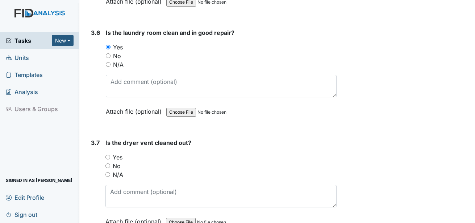
scroll to position [1668, 0]
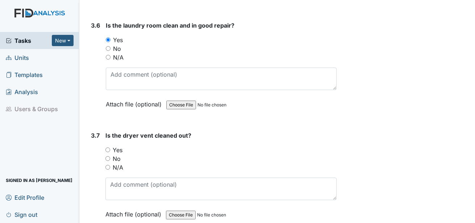
click at [115, 145] on label "Yes" at bounding box center [118, 149] width 10 height 9
click at [110, 147] on input "Yes" at bounding box center [107, 149] width 5 height 5
radio input "true"
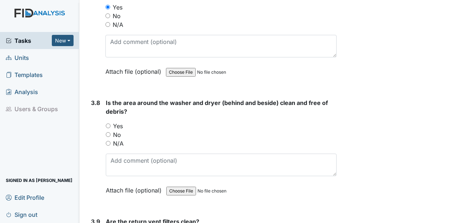
scroll to position [1813, 0]
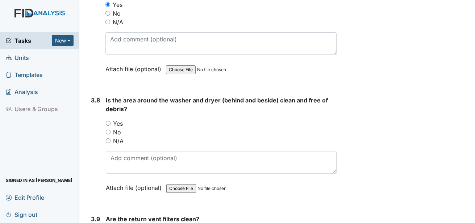
click at [116, 119] on label "Yes" at bounding box center [118, 123] width 10 height 9
click at [111, 121] on input "Yes" at bounding box center [108, 123] width 5 height 5
radio input "true"
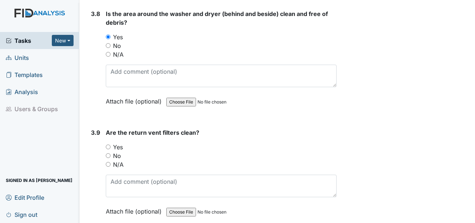
scroll to position [1921, 0]
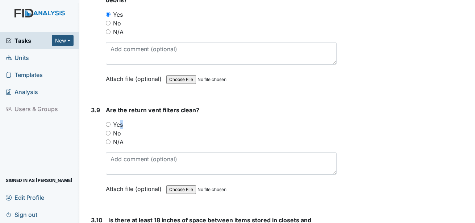
click at [119, 120] on label "Yes" at bounding box center [118, 124] width 10 height 9
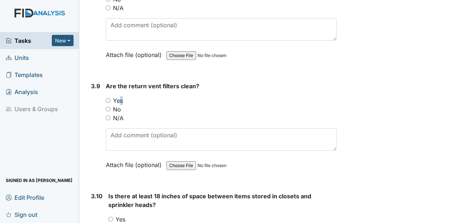
scroll to position [1958, 0]
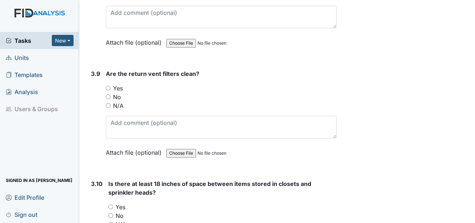
click at [113, 84] on div "Yes" at bounding box center [221, 88] width 231 height 9
click at [117, 84] on label "Yes" at bounding box center [118, 88] width 10 height 9
click at [111, 86] on input "Yes" at bounding box center [108, 88] width 5 height 5
radio input "true"
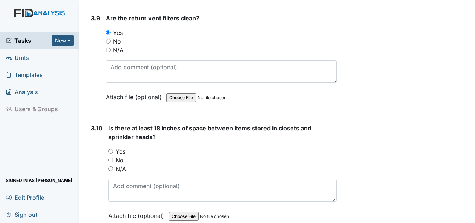
scroll to position [2030, 0]
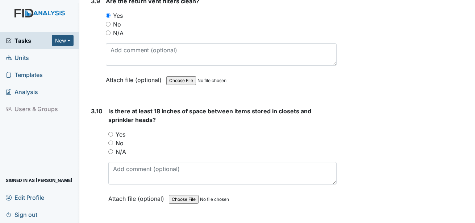
click at [119, 130] on label "Yes" at bounding box center [121, 134] width 10 height 9
click at [113, 132] on input "Yes" at bounding box center [110, 134] width 5 height 5
radio input "true"
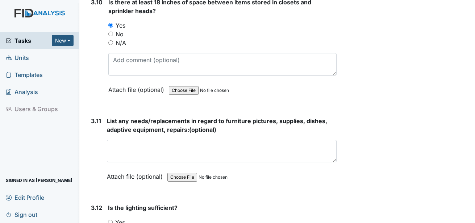
scroll to position [2175, 0]
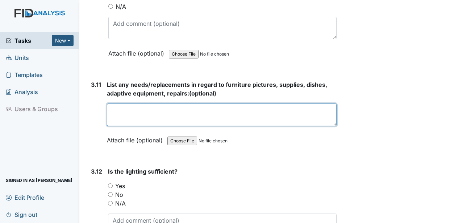
click at [127, 111] on textarea at bounding box center [222, 114] width 230 height 22
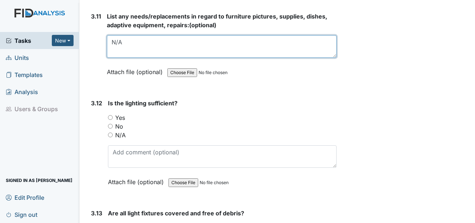
scroll to position [2248, 0]
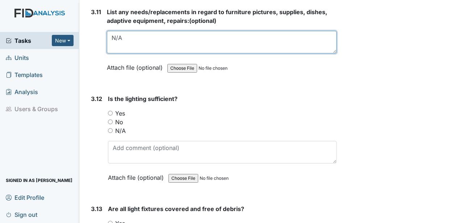
type textarea "N/A"
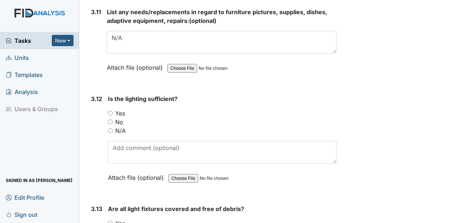
click at [121, 109] on label "Yes" at bounding box center [120, 113] width 10 height 9
click at [113, 111] on input "Yes" at bounding box center [110, 113] width 5 height 5
radio input "true"
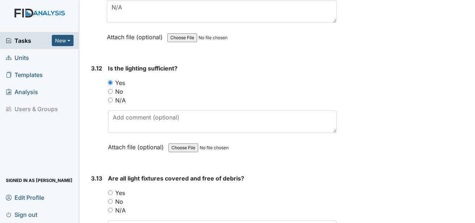
scroll to position [2320, 0]
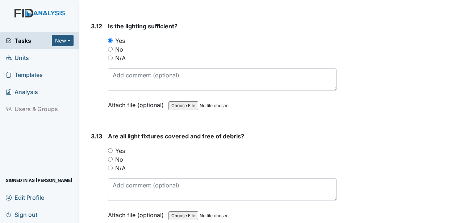
click at [121, 146] on label "Yes" at bounding box center [120, 150] width 10 height 9
click at [113, 148] on input "Yes" at bounding box center [110, 150] width 5 height 5
radio input "true"
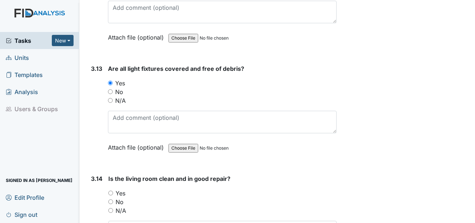
scroll to position [2393, 0]
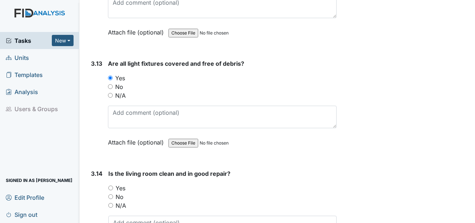
click at [121, 183] on label "Yes" at bounding box center [121, 187] width 10 height 9
click at [113, 185] on input "Yes" at bounding box center [110, 187] width 5 height 5
radio input "true"
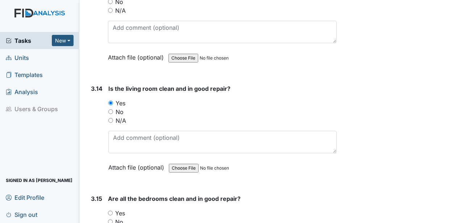
scroll to position [2501, 0]
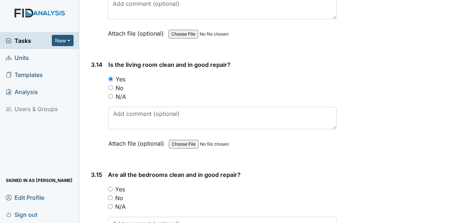
click at [121, 185] on label "Yes" at bounding box center [120, 189] width 10 height 9
click at [113, 186] on input "Yes" at bounding box center [110, 188] width 5 height 5
radio input "true"
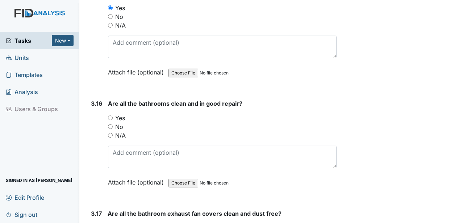
scroll to position [2683, 0]
click at [120, 113] on label "Yes" at bounding box center [120, 117] width 10 height 9
click at [113, 115] on input "Yes" at bounding box center [110, 117] width 5 height 5
radio input "true"
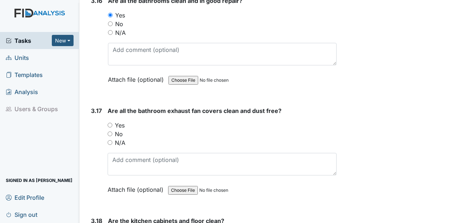
scroll to position [2791, 0]
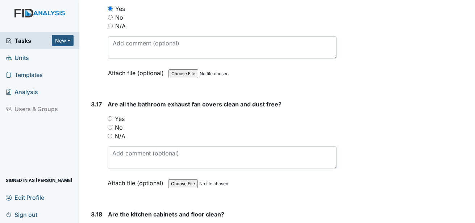
click at [121, 114] on label "Yes" at bounding box center [120, 118] width 10 height 9
click at [112, 116] on input "Yes" at bounding box center [110, 118] width 5 height 5
radio input "true"
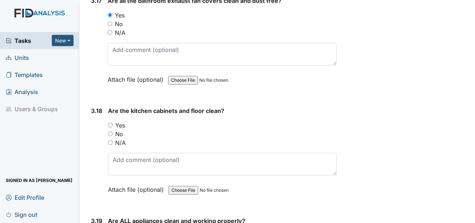
scroll to position [2900, 0]
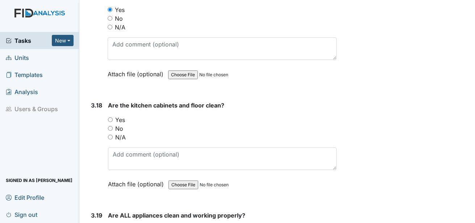
click at [117, 115] on label "Yes" at bounding box center [120, 119] width 10 height 9
click at [113, 117] on input "Yes" at bounding box center [110, 119] width 5 height 5
radio input "true"
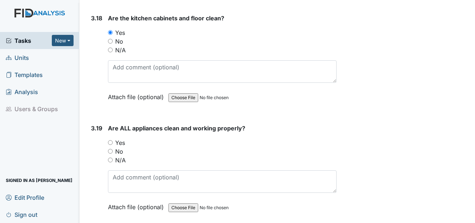
scroll to position [3009, 0]
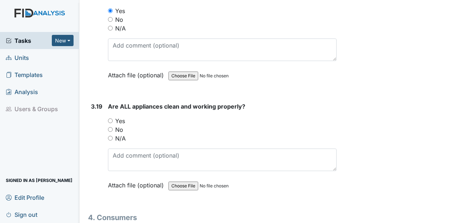
click at [123, 116] on label "Yes" at bounding box center [120, 120] width 10 height 9
click at [113, 118] on input "Yes" at bounding box center [110, 120] width 5 height 5
radio input "true"
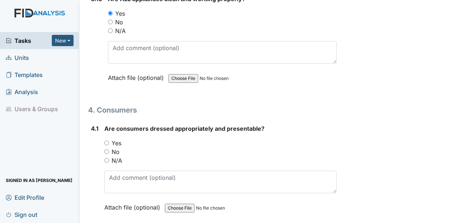
scroll to position [3118, 0]
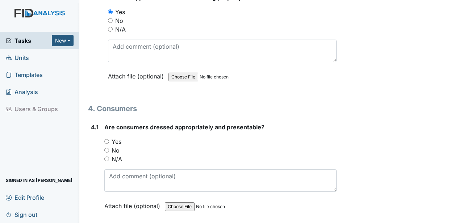
click at [120, 137] on label "Yes" at bounding box center [117, 141] width 10 height 9
click at [109, 139] on input "Yes" at bounding box center [106, 141] width 5 height 5
radio input "true"
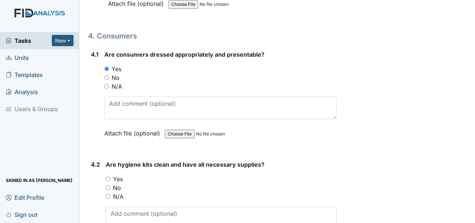
scroll to position [3226, 0]
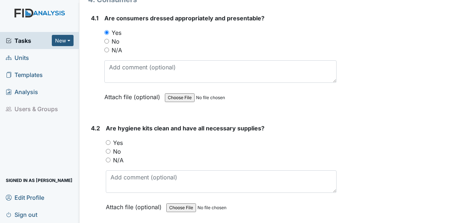
click at [118, 138] on label "Yes" at bounding box center [118, 142] width 10 height 9
click at [111, 140] on input "Yes" at bounding box center [108, 142] width 5 height 5
radio input "true"
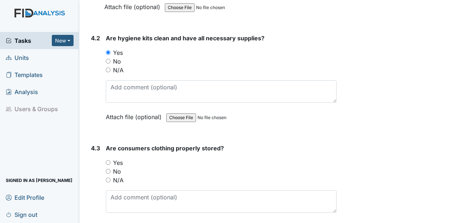
scroll to position [3335, 0]
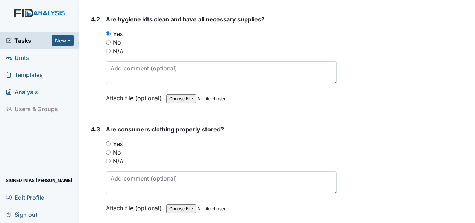
click at [118, 139] on label "Yes" at bounding box center [118, 143] width 10 height 9
click at [111, 141] on input "Yes" at bounding box center [108, 143] width 5 height 5
radio input "true"
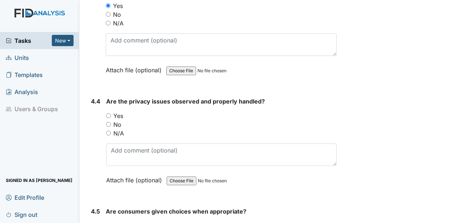
scroll to position [3480, 0]
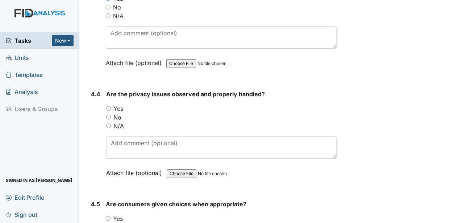
click at [121, 121] on label "N/A" at bounding box center [118, 125] width 11 height 9
click at [111, 123] on input "N/A" at bounding box center [108, 125] width 5 height 5
radio input "true"
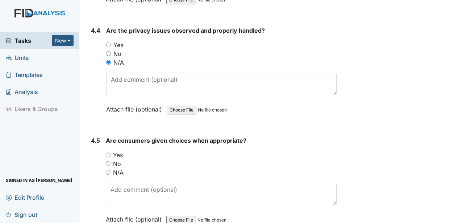
scroll to position [3553, 0]
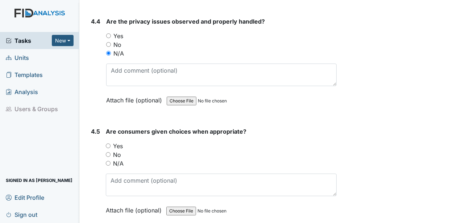
click at [120, 141] on label "Yes" at bounding box center [118, 145] width 10 height 9
click at [111, 143] on input "Yes" at bounding box center [108, 145] width 5 height 5
radio input "true"
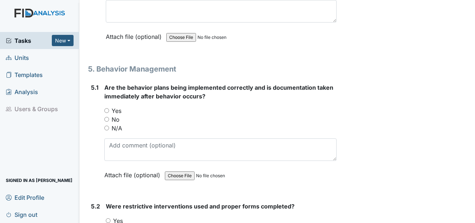
scroll to position [3807, 0]
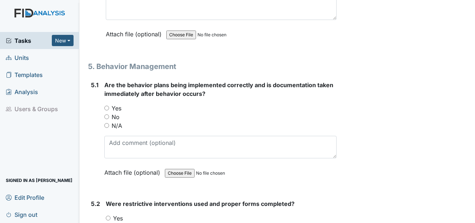
click at [117, 104] on label "Yes" at bounding box center [117, 108] width 10 height 9
click at [109, 105] on input "Yes" at bounding box center [106, 107] width 5 height 5
radio input "true"
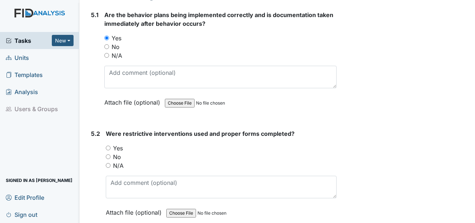
scroll to position [3879, 0]
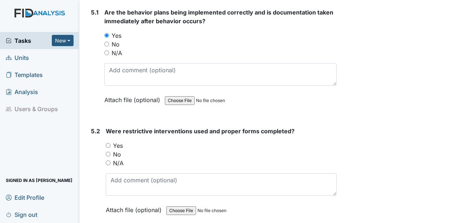
click at [119, 158] on label "N/A" at bounding box center [118, 162] width 11 height 9
click at [111, 160] on input "N/A" at bounding box center [108, 162] width 5 height 5
radio input "true"
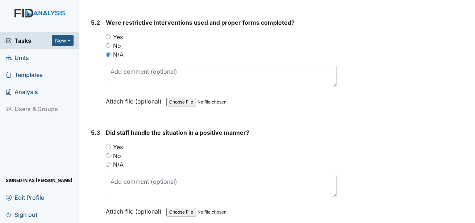
scroll to position [3988, 0]
click at [120, 160] on label "N/A" at bounding box center [118, 164] width 11 height 9
click at [111, 161] on input "N/A" at bounding box center [108, 163] width 5 height 5
radio input "true"
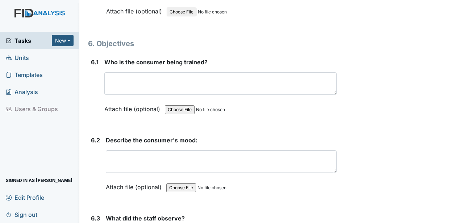
scroll to position [4278, 0]
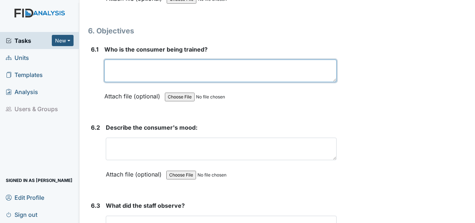
click at [124, 59] on textarea at bounding box center [220, 70] width 232 height 22
type textarea "MS"
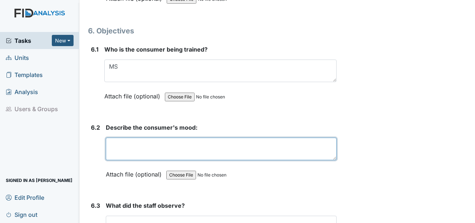
click at [126, 149] on textarea at bounding box center [221, 148] width 231 height 22
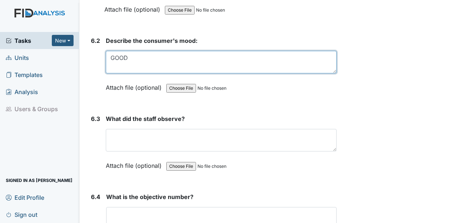
scroll to position [4387, 0]
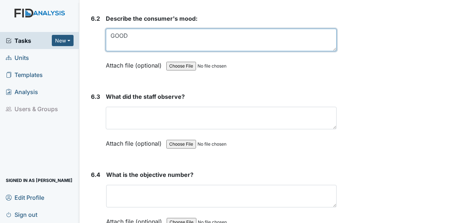
type textarea "GOOD"
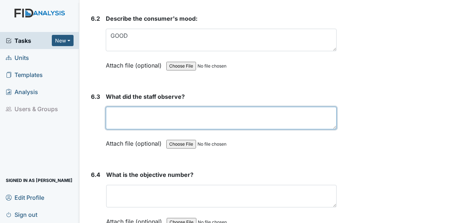
click at [136, 115] on textarea at bounding box center [221, 118] width 231 height 22
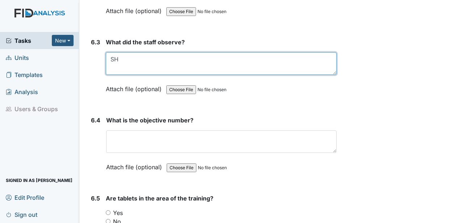
scroll to position [4459, 0]
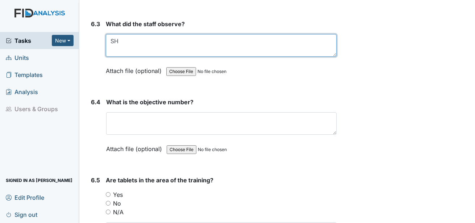
type textarea "SH"
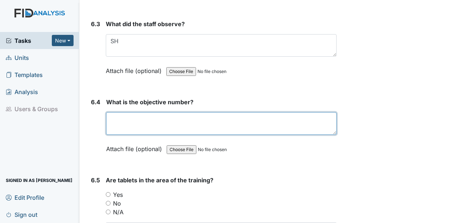
click at [136, 112] on textarea at bounding box center [221, 123] width 231 height 22
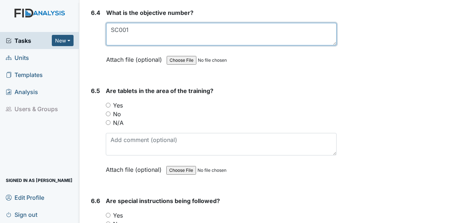
scroll to position [4568, 0]
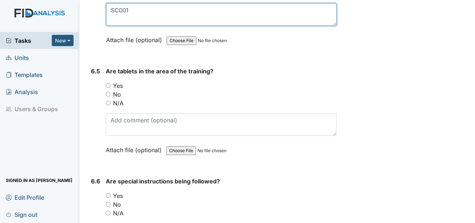
type textarea "SC001"
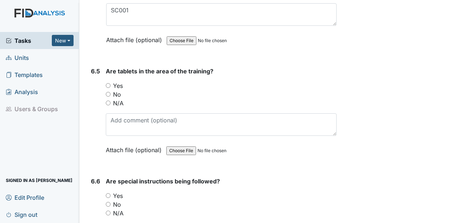
click at [121, 81] on label "Yes" at bounding box center [118, 85] width 10 height 9
click at [111, 83] on input "Yes" at bounding box center [108, 85] width 5 height 5
radio input "true"
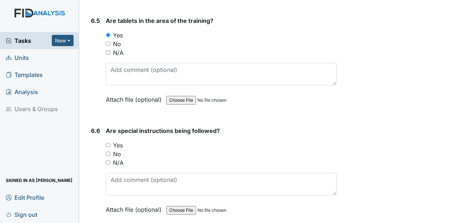
scroll to position [4640, 0]
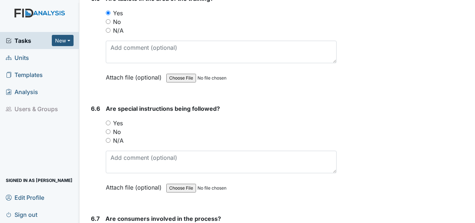
click at [120, 119] on label "Yes" at bounding box center [118, 123] width 10 height 9
click at [111, 120] on input "Yes" at bounding box center [108, 122] width 5 height 5
radio input "true"
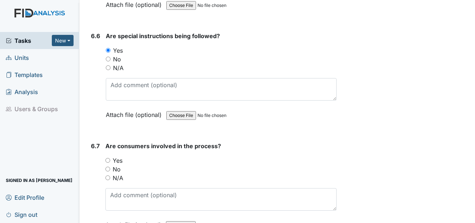
scroll to position [4749, 0]
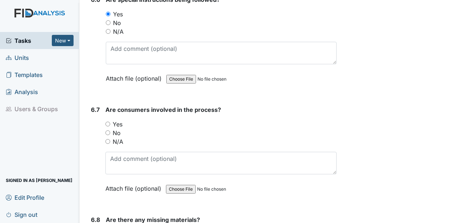
click at [120, 120] on label "Yes" at bounding box center [118, 124] width 10 height 9
click at [110, 121] on input "Yes" at bounding box center [107, 123] width 5 height 5
radio input "true"
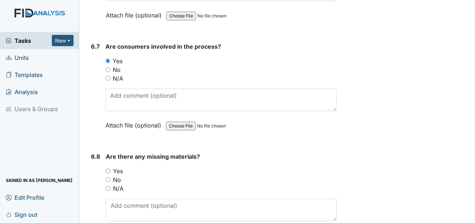
scroll to position [4822, 0]
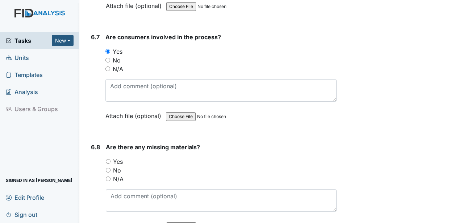
click at [119, 166] on label "No" at bounding box center [117, 170] width 8 height 9
click at [111, 167] on input "No" at bounding box center [108, 169] width 5 height 5
radio input "true"
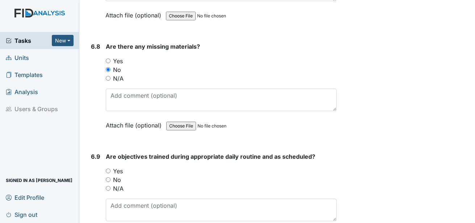
scroll to position [4930, 0]
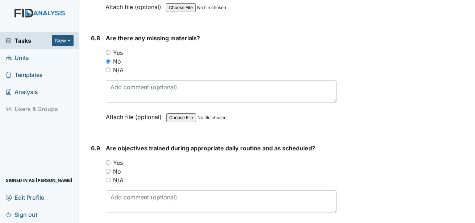
click at [120, 158] on label "Yes" at bounding box center [118, 162] width 10 height 9
click at [111, 160] on input "Yes" at bounding box center [108, 162] width 5 height 5
radio input "true"
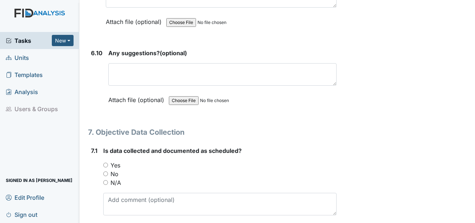
scroll to position [5148, 0]
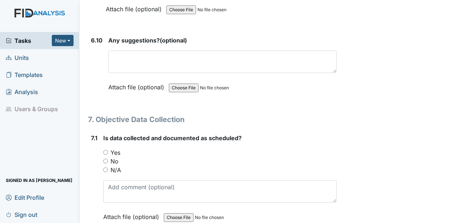
click at [114, 148] on label "Yes" at bounding box center [116, 152] width 10 height 9
click at [108, 150] on input "Yes" at bounding box center [105, 152] width 5 height 5
radio input "true"
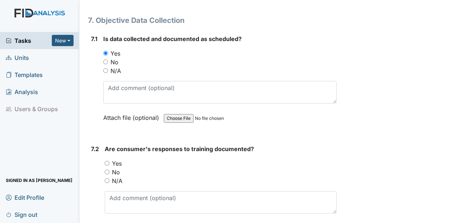
scroll to position [5257, 0]
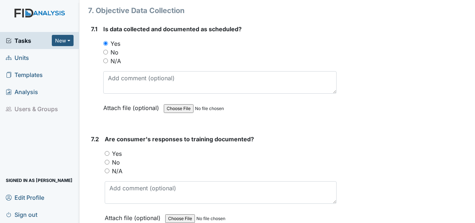
click at [116, 149] on label "Yes" at bounding box center [117, 153] width 10 height 9
click at [109, 151] on input "Yes" at bounding box center [107, 153] width 5 height 5
radio input "true"
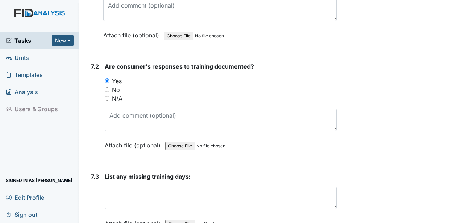
scroll to position [5365, 0]
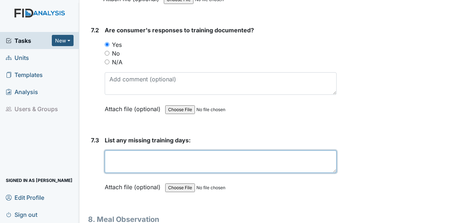
click at [119, 150] on textarea at bounding box center [221, 161] width 232 height 22
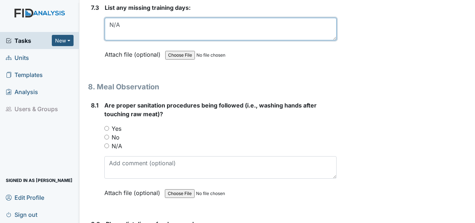
scroll to position [5510, 0]
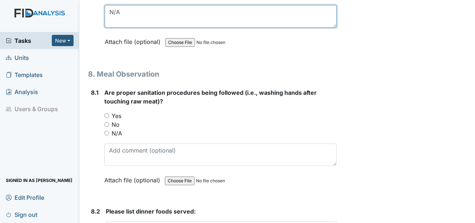
type textarea "N/A"
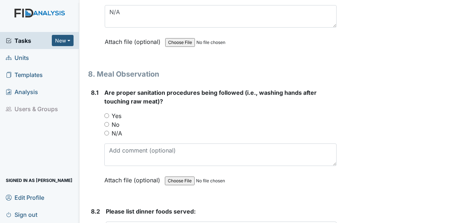
click at [115, 111] on label "Yes" at bounding box center [117, 115] width 10 height 9
click at [109, 113] on input "Yes" at bounding box center [106, 115] width 5 height 5
radio input "true"
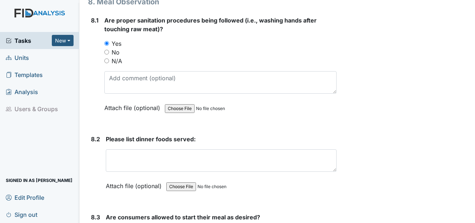
scroll to position [5583, 0]
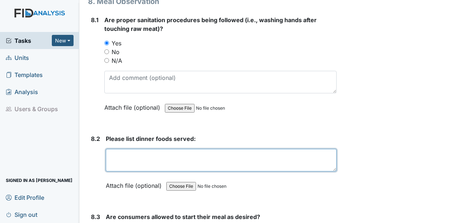
click at [150, 152] on textarea at bounding box center [221, 160] width 231 height 22
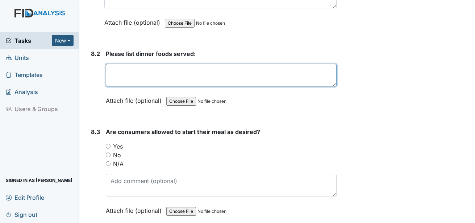
scroll to position [5692, 0]
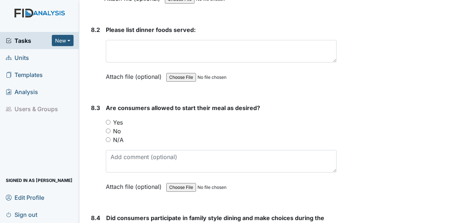
click at [119, 118] on label "Yes" at bounding box center [118, 122] width 10 height 9
click at [111, 120] on input "Yes" at bounding box center [108, 122] width 5 height 5
radio input "true"
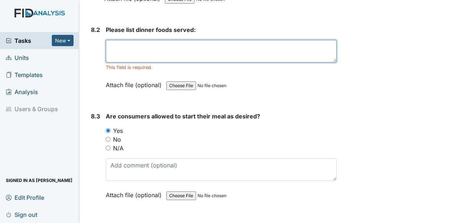
click at [135, 40] on textarea at bounding box center [221, 51] width 231 height 22
type textarea "B"
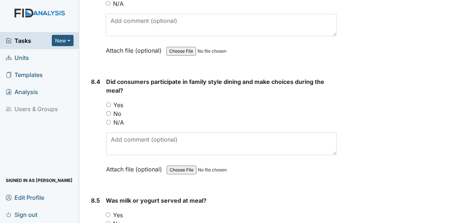
scroll to position [5837, 0]
type textarea "Hamburger lettuce tomatoes bun tator tots"
click at [117, 100] on label "Yes" at bounding box center [118, 104] width 10 height 9
click at [111, 102] on input "Yes" at bounding box center [108, 104] width 5 height 5
radio input "true"
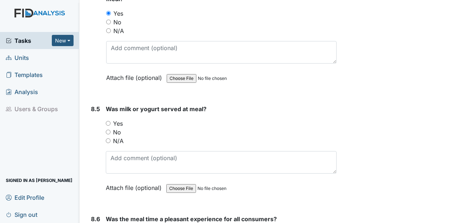
scroll to position [5945, 0]
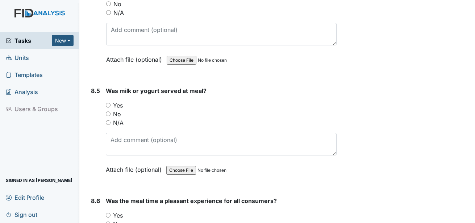
click at [117, 101] on label "Yes" at bounding box center [118, 105] width 10 height 9
click at [111, 103] on input "Yes" at bounding box center [108, 105] width 5 height 5
radio input "true"
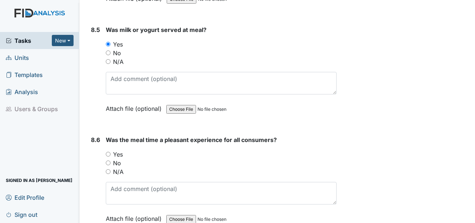
scroll to position [6018, 0]
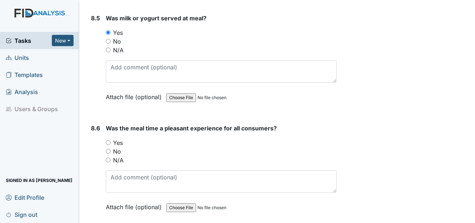
click at [120, 138] on label "Yes" at bounding box center [118, 142] width 10 height 9
click at [111, 140] on input "Yes" at bounding box center [108, 142] width 5 height 5
radio input "true"
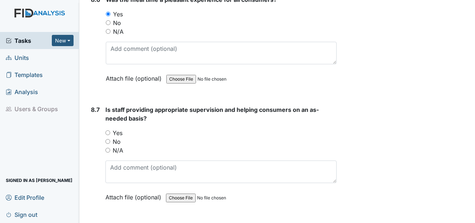
scroll to position [6163, 0]
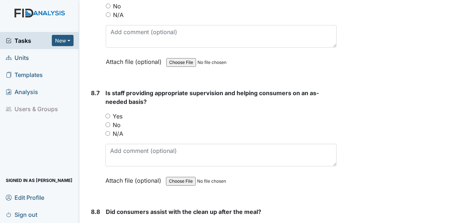
click at [119, 112] on label "Yes" at bounding box center [118, 116] width 10 height 9
click at [110, 113] on input "Yes" at bounding box center [107, 115] width 5 height 5
radio input "true"
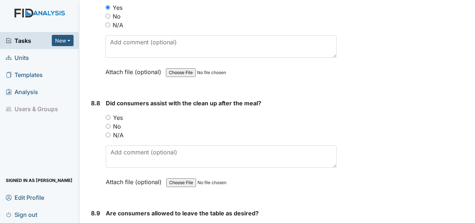
scroll to position [6272, 0]
click at [120, 113] on label "Yes" at bounding box center [118, 117] width 10 height 9
click at [111, 115] on input "Yes" at bounding box center [108, 117] width 5 height 5
radio input "true"
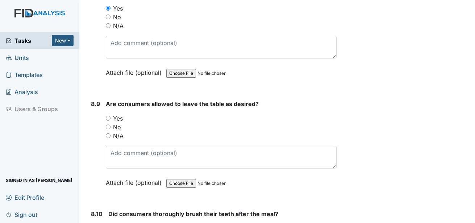
click at [122, 114] on label "Yes" at bounding box center [118, 118] width 10 height 9
click at [111, 116] on input "Yes" at bounding box center [108, 118] width 5 height 5
radio input "true"
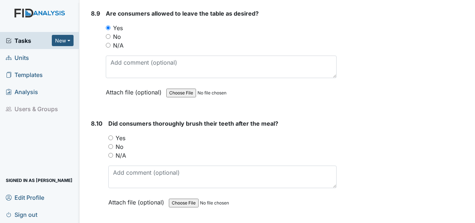
scroll to position [6489, 0]
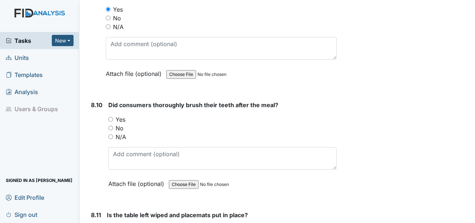
click at [122, 115] on label "Yes" at bounding box center [121, 119] width 10 height 9
click at [113, 117] on input "Yes" at bounding box center [110, 119] width 5 height 5
radio input "true"
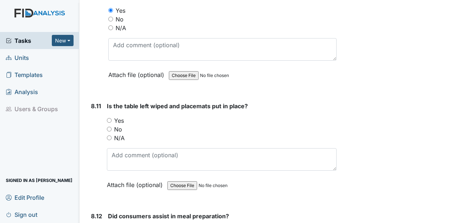
click at [121, 116] on label "Yes" at bounding box center [119, 120] width 10 height 9
click at [112, 118] on input "Yes" at bounding box center [109, 120] width 5 height 5
radio input "true"
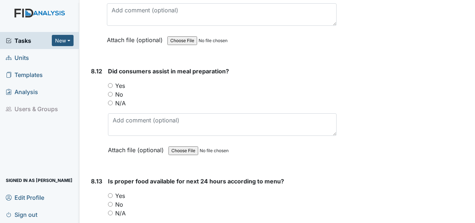
scroll to position [6743, 0]
click at [119, 81] on label "Yes" at bounding box center [120, 85] width 10 height 9
click at [113, 83] on input "Yes" at bounding box center [110, 85] width 5 height 5
radio input "true"
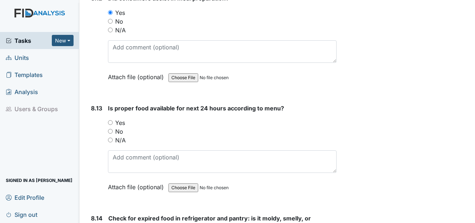
click at [123, 118] on label "Yes" at bounding box center [120, 122] width 10 height 9
click at [113, 120] on input "Yes" at bounding box center [110, 122] width 5 height 5
radio input "true"
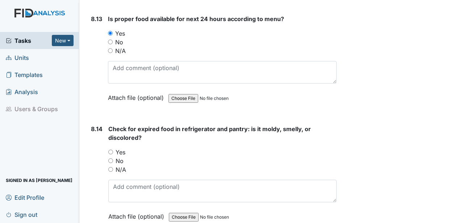
scroll to position [6924, 0]
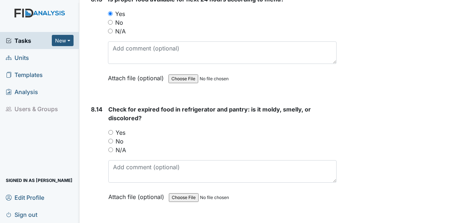
click at [122, 128] on label "Yes" at bounding box center [121, 132] width 10 height 9
click at [113, 130] on input "Yes" at bounding box center [110, 132] width 5 height 5
radio input "true"
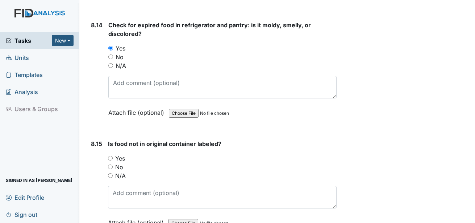
scroll to position [7033, 0]
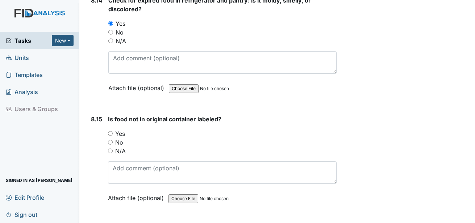
click at [122, 129] on label "Yes" at bounding box center [120, 133] width 10 height 9
click at [113, 131] on input "Yes" at bounding box center [110, 133] width 5 height 5
radio input "true"
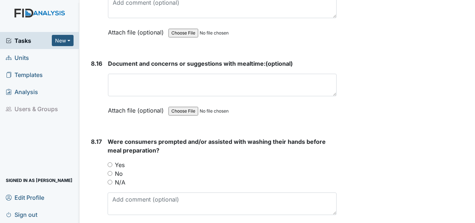
scroll to position [7214, 0]
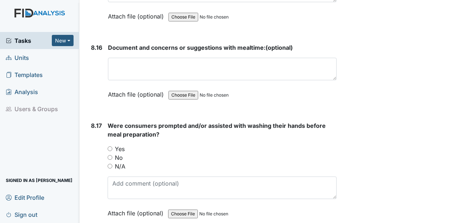
click at [121, 144] on label "Yes" at bounding box center [120, 148] width 10 height 9
click at [112, 146] on input "Yes" at bounding box center [110, 148] width 5 height 5
radio input "true"
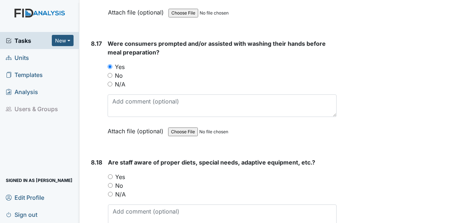
scroll to position [7323, 0]
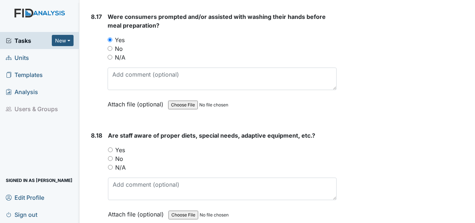
click at [123, 145] on label "Yes" at bounding box center [120, 149] width 10 height 9
click at [113, 147] on input "Yes" at bounding box center [110, 149] width 5 height 5
radio input "true"
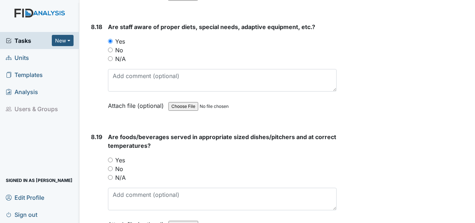
scroll to position [7432, 0]
click at [122, 155] on label "Yes" at bounding box center [120, 159] width 10 height 9
click at [113, 157] on input "Yes" at bounding box center [110, 159] width 5 height 5
radio input "true"
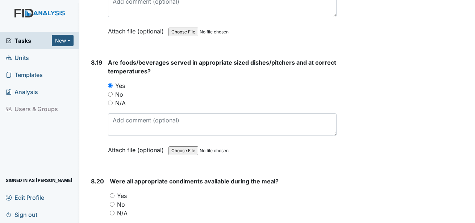
scroll to position [7541, 0]
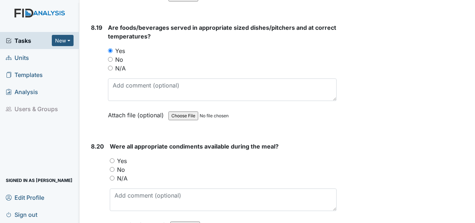
click at [123, 156] on label "Yes" at bounding box center [122, 160] width 10 height 9
click at [115, 158] on input "Yes" at bounding box center [112, 160] width 5 height 5
radio input "true"
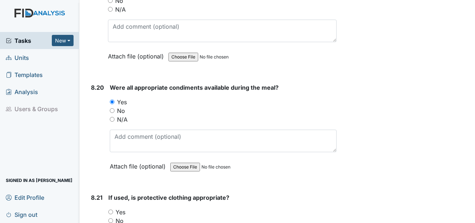
scroll to position [7649, 0]
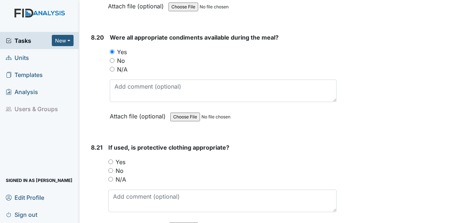
click at [124, 157] on label "Yes" at bounding box center [121, 161] width 10 height 9
click at [113, 159] on input "Yes" at bounding box center [110, 161] width 5 height 5
radio input "true"
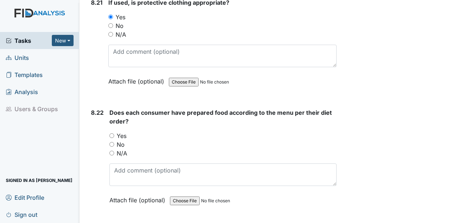
scroll to position [7794, 0]
click at [121, 131] on label "Yes" at bounding box center [122, 135] width 10 height 9
click at [114, 133] on input "Yes" at bounding box center [111, 135] width 5 height 5
radio input "true"
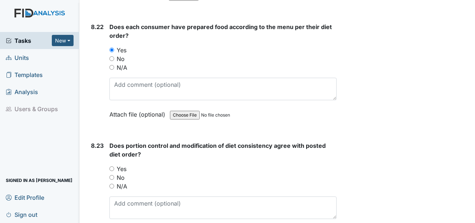
scroll to position [7903, 0]
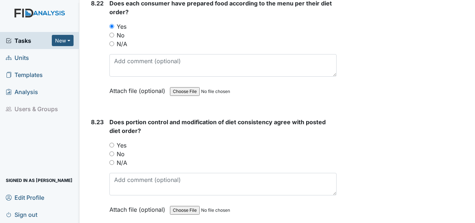
click at [121, 141] on label "Yes" at bounding box center [122, 145] width 10 height 9
click at [114, 142] on input "Yes" at bounding box center [111, 144] width 5 height 5
radio input "true"
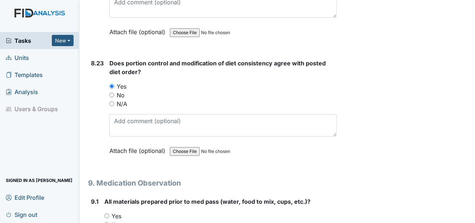
scroll to position [8012, 0]
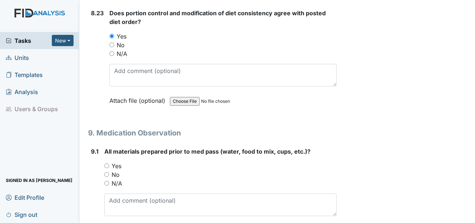
click at [118, 161] on label "Yes" at bounding box center [117, 165] width 10 height 9
click at [109, 163] on input "Yes" at bounding box center [106, 165] width 5 height 5
radio input "true"
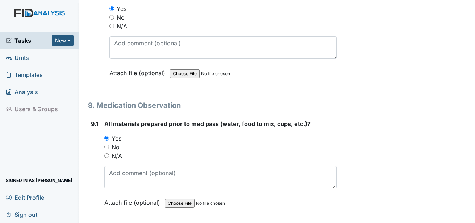
scroll to position [8121, 0]
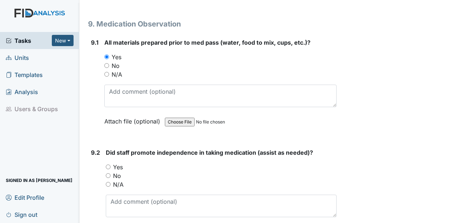
click at [121, 162] on label "Yes" at bounding box center [118, 166] width 10 height 9
click at [111, 164] on input "Yes" at bounding box center [108, 166] width 5 height 5
radio input "true"
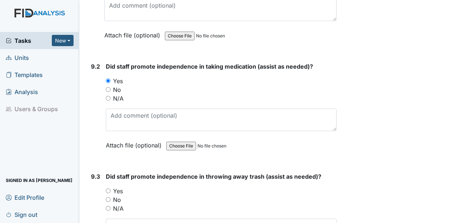
scroll to position [8229, 0]
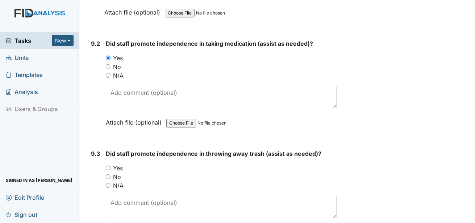
click at [120, 163] on label "Yes" at bounding box center [118, 167] width 10 height 9
click at [111, 165] on input "Yes" at bounding box center [108, 167] width 5 height 5
radio input "true"
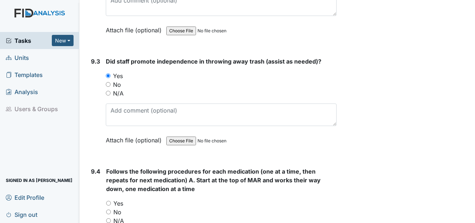
scroll to position [8338, 0]
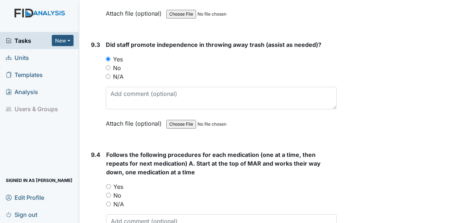
click at [119, 182] on label "Yes" at bounding box center [118, 186] width 10 height 9
click at [111, 184] on input "Yes" at bounding box center [108, 186] width 5 height 5
radio input "true"
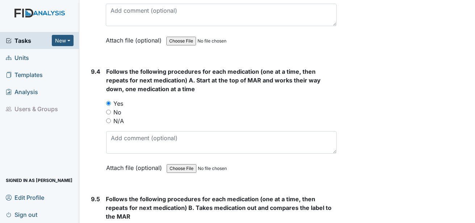
scroll to position [8447, 0]
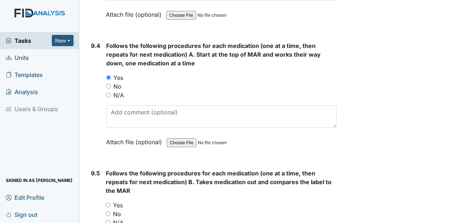
click at [118, 200] on label "Yes" at bounding box center [118, 204] width 10 height 9
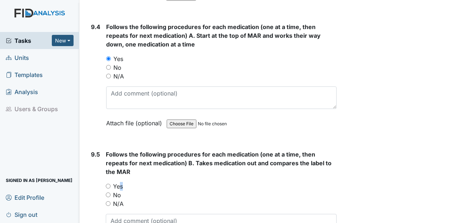
scroll to position [8483, 0]
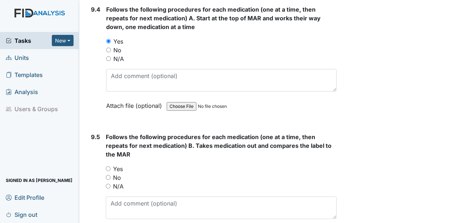
click at [115, 164] on label "Yes" at bounding box center [118, 168] width 10 height 9
click at [111, 166] on input "Yes" at bounding box center [108, 168] width 5 height 5
radio input "true"
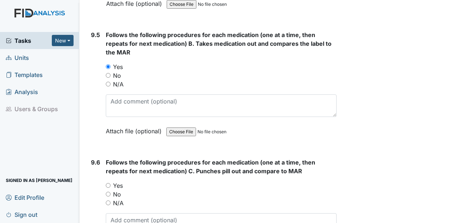
scroll to position [8592, 0]
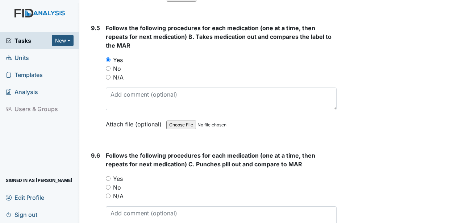
click at [119, 174] on label "Yes" at bounding box center [118, 178] width 10 height 9
click at [111, 176] on input "Yes" at bounding box center [108, 178] width 5 height 5
radio input "true"
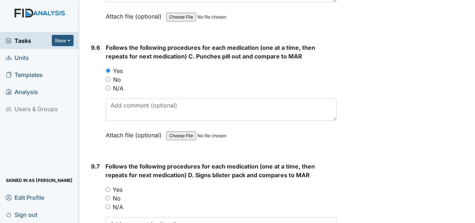
scroll to position [8701, 0]
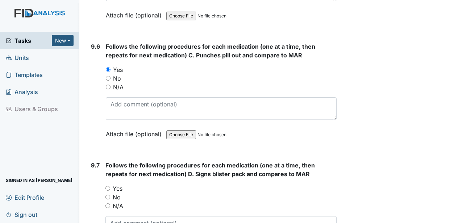
click at [116, 184] on label "Yes" at bounding box center [118, 188] width 10 height 9
click at [110, 186] on input "Yes" at bounding box center [107, 188] width 5 height 5
radio input "true"
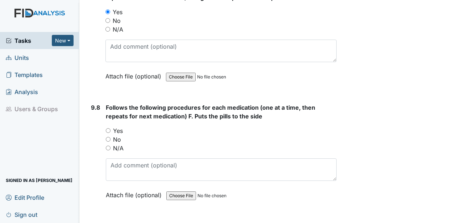
scroll to position [8882, 0]
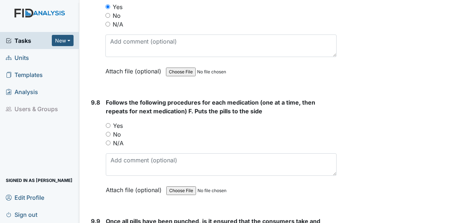
click at [116, 121] on label "Yes" at bounding box center [118, 125] width 10 height 9
click at [111, 123] on input "Yes" at bounding box center [108, 125] width 5 height 5
radio input "true"
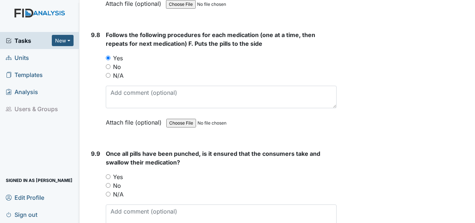
scroll to position [8954, 0]
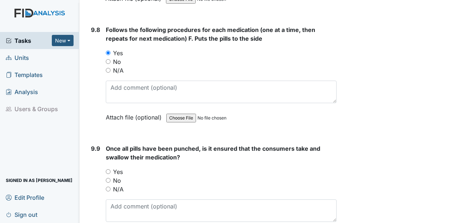
click at [117, 167] on label "Yes" at bounding box center [118, 171] width 10 height 9
click at [111, 169] on input "Yes" at bounding box center [108, 171] width 5 height 5
radio input "true"
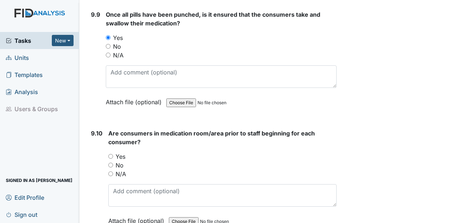
click at [122, 171] on div "You must select one of the below options. Yes No N/A" at bounding box center [222, 165] width 228 height 26
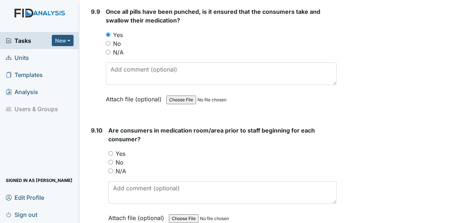
scroll to position [9099, 0]
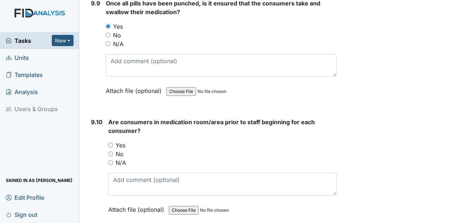
click at [121, 141] on label "Yes" at bounding box center [121, 145] width 10 height 9
click at [113, 142] on input "Yes" at bounding box center [110, 144] width 5 height 5
radio input "true"
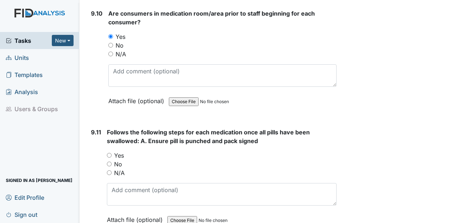
scroll to position [9208, 0]
click at [121, 150] on label "Yes" at bounding box center [119, 154] width 10 height 9
click at [112, 152] on input "Yes" at bounding box center [109, 154] width 5 height 5
radio input "true"
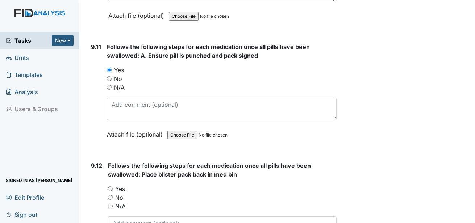
scroll to position [9317, 0]
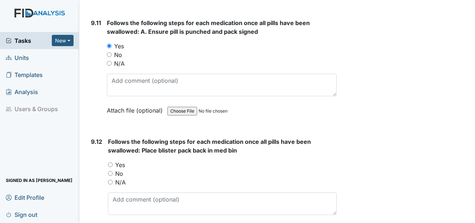
click at [120, 160] on label "Yes" at bounding box center [120, 164] width 10 height 9
click at [113, 162] on input "Yes" at bounding box center [110, 164] width 5 height 5
radio input "true"
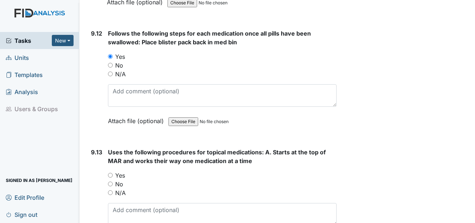
scroll to position [9426, 0]
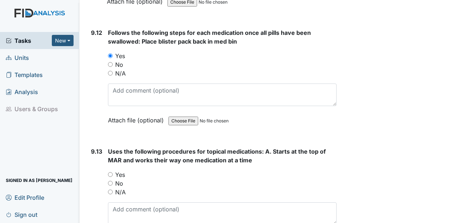
click at [120, 187] on label "N/A" at bounding box center [120, 191] width 11 height 9
click at [113, 189] on input "N/A" at bounding box center [110, 191] width 5 height 5
radio input "true"
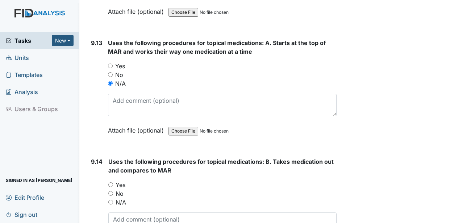
scroll to position [9534, 0]
click at [123, 197] on label "N/A" at bounding box center [121, 201] width 11 height 9
click at [113, 199] on input "N/A" at bounding box center [110, 201] width 5 height 5
radio input "true"
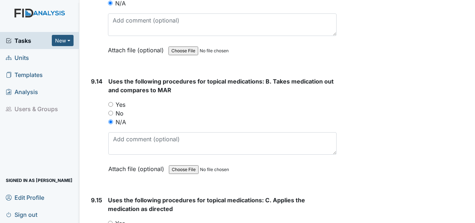
scroll to position [9643, 0]
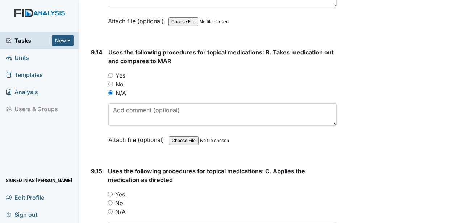
click at [124, 207] on label "N/A" at bounding box center [120, 211] width 11 height 9
click at [113, 209] on input "N/A" at bounding box center [110, 211] width 5 height 5
radio input "true"
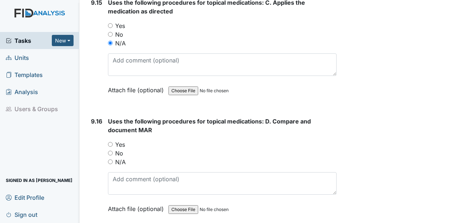
scroll to position [9824, 0]
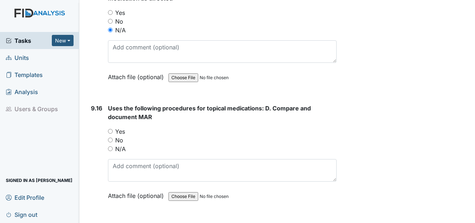
click at [123, 144] on label "N/A" at bounding box center [120, 148] width 11 height 9
click at [113, 146] on input "N/A" at bounding box center [110, 148] width 5 height 5
radio input "true"
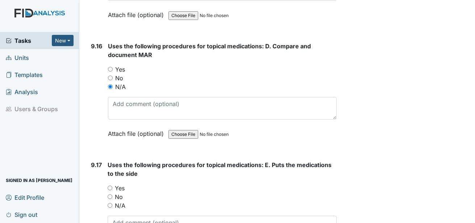
scroll to position [9897, 0]
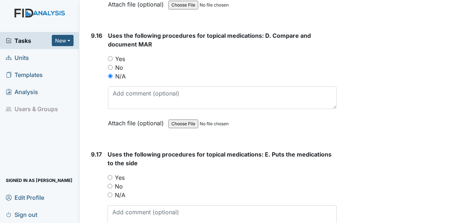
click at [124, 190] on label "N/A" at bounding box center [120, 194] width 11 height 9
click at [112, 192] on input "N/A" at bounding box center [110, 194] width 5 height 5
radio input "true"
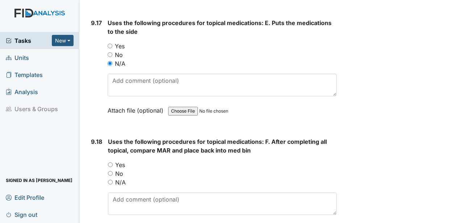
scroll to position [10042, 0]
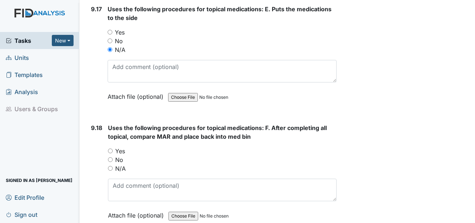
click at [123, 164] on label "N/A" at bounding box center [120, 168] width 11 height 9
click at [113, 166] on input "N/A" at bounding box center [110, 168] width 5 height 5
radio input "true"
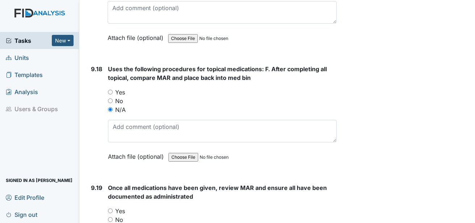
scroll to position [10151, 0]
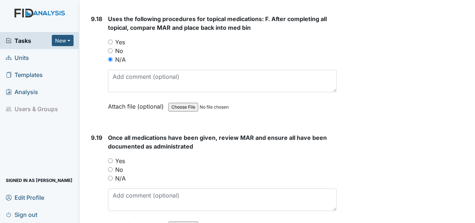
click at [119, 156] on label "Yes" at bounding box center [120, 160] width 10 height 9
click at [113, 158] on input "Yes" at bounding box center [110, 160] width 5 height 5
radio input "true"
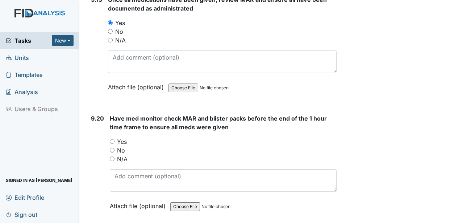
scroll to position [10296, 0]
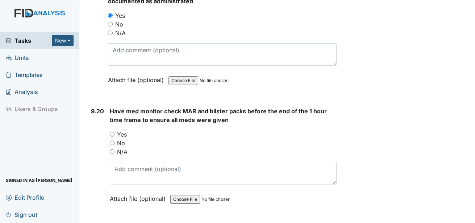
click at [124, 130] on label "Yes" at bounding box center [122, 134] width 10 height 9
click at [115, 132] on input "Yes" at bounding box center [112, 134] width 5 height 5
radio input "true"
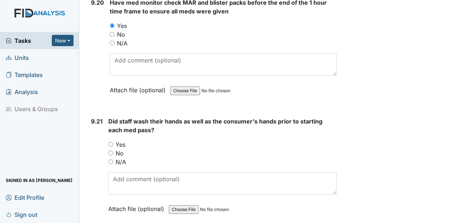
scroll to position [10404, 0]
click at [120, 140] on label "Yes" at bounding box center [121, 144] width 10 height 9
click at [113, 141] on input "Yes" at bounding box center [110, 143] width 5 height 5
radio input "true"
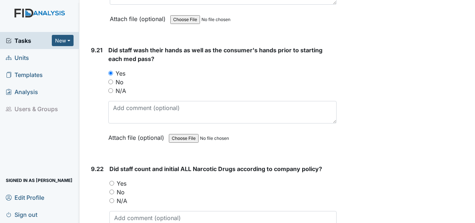
scroll to position [10477, 0]
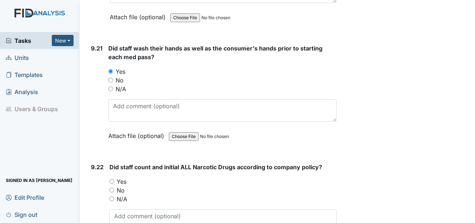
click at [124, 177] on label "Yes" at bounding box center [122, 181] width 10 height 9
click at [114, 179] on input "Yes" at bounding box center [111, 181] width 5 height 5
radio input "true"
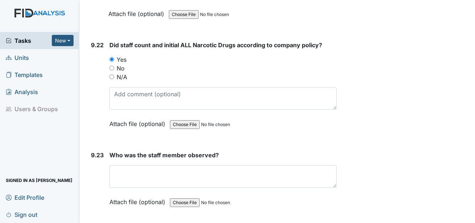
scroll to position [10622, 0]
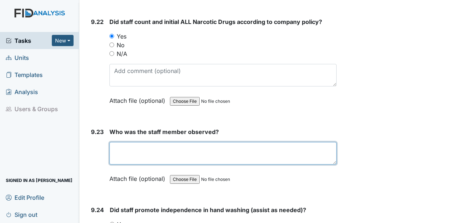
click at [131, 145] on textarea at bounding box center [222, 153] width 227 height 22
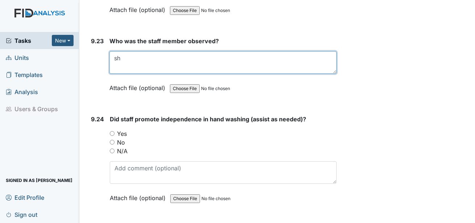
scroll to position [10731, 0]
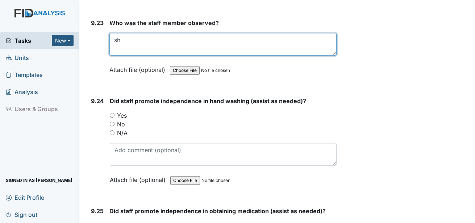
type textarea "sh"
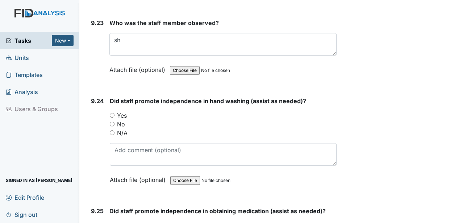
click at [120, 111] on label "Yes" at bounding box center [122, 115] width 10 height 9
click at [115, 113] on input "Yes" at bounding box center [112, 115] width 5 height 5
radio input "true"
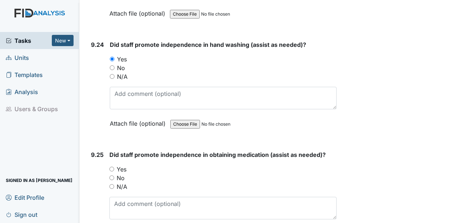
scroll to position [10803, 0]
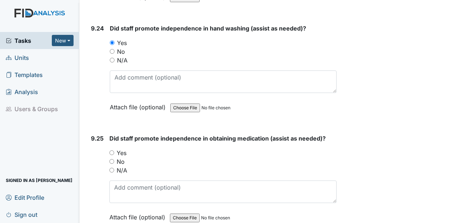
click at [117, 148] on label "Yes" at bounding box center [122, 152] width 10 height 9
click at [114, 150] on input "Yes" at bounding box center [111, 152] width 5 height 5
radio input "true"
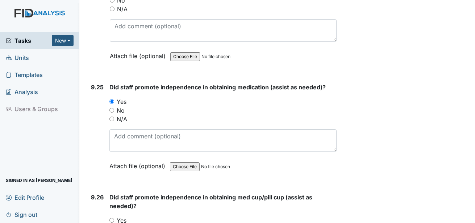
scroll to position [10876, 0]
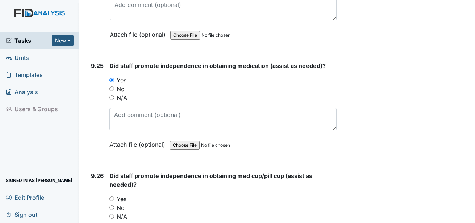
click at [121, 194] on label "Yes" at bounding box center [122, 198] width 10 height 9
click at [114, 196] on input "Yes" at bounding box center [111, 198] width 5 height 5
radio input "true"
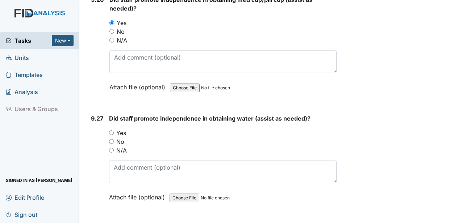
scroll to position [11057, 0]
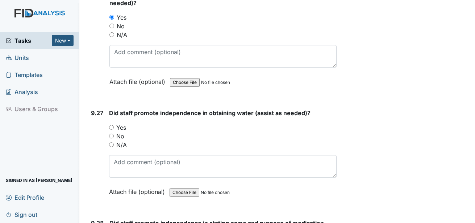
click at [123, 123] on label "Yes" at bounding box center [121, 127] width 10 height 9
click at [114, 125] on input "Yes" at bounding box center [111, 127] width 5 height 5
radio input "true"
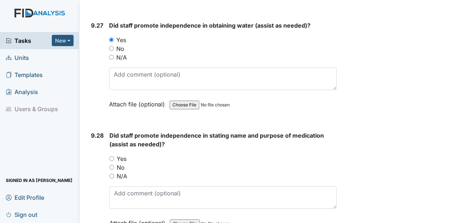
scroll to position [11166, 0]
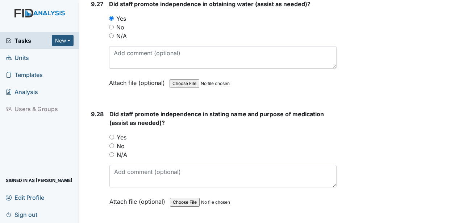
click at [123, 133] on label "Yes" at bounding box center [122, 137] width 10 height 9
click at [114, 134] on input "Yes" at bounding box center [111, 136] width 5 height 5
radio input "true"
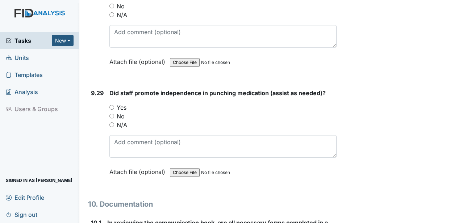
scroll to position [11311, 0]
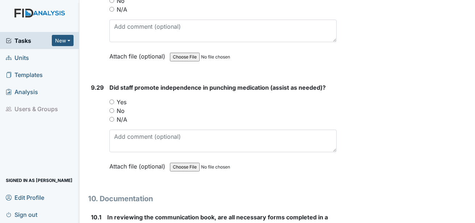
click at [123, 98] on label "Yes" at bounding box center [122, 102] width 10 height 9
click at [114, 99] on input "Yes" at bounding box center [111, 101] width 5 height 5
radio input "true"
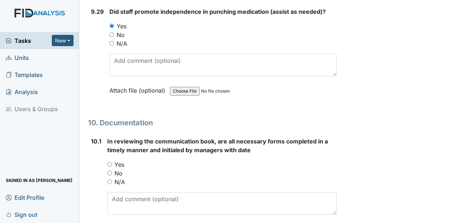
scroll to position [11420, 0]
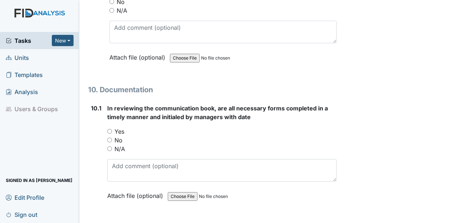
click at [119, 127] on label "Yes" at bounding box center [120, 131] width 10 height 9
click at [112, 129] on input "Yes" at bounding box center [109, 131] width 5 height 5
radio input "true"
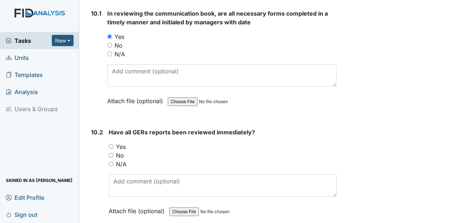
scroll to position [11528, 0]
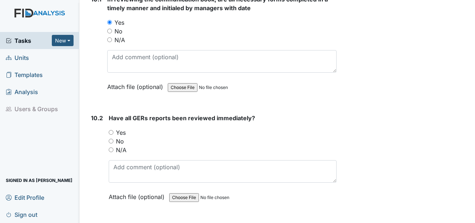
click at [121, 128] on label "Yes" at bounding box center [121, 132] width 10 height 9
click at [113, 130] on input "Yes" at bounding box center [111, 132] width 5 height 5
radio input "true"
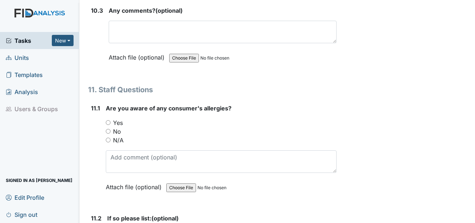
scroll to position [11746, 0]
click at [118, 118] on label "Yes" at bounding box center [118, 122] width 10 height 9
click at [111, 120] on input "Yes" at bounding box center [108, 122] width 5 height 5
radio input "true"
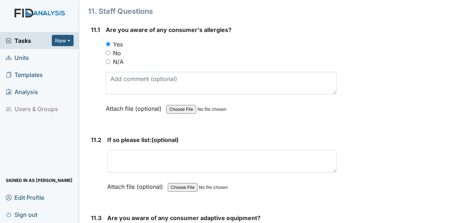
scroll to position [11855, 0]
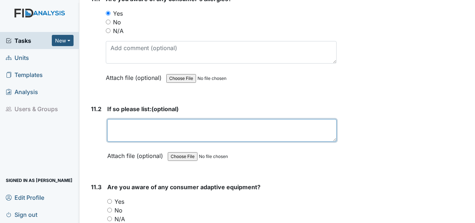
click at [128, 125] on textarea at bounding box center [221, 130] width 229 height 22
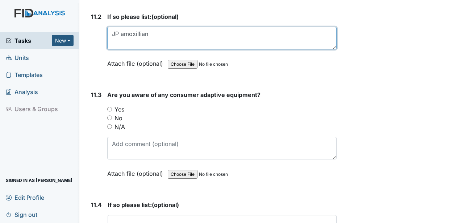
scroll to position [11963, 0]
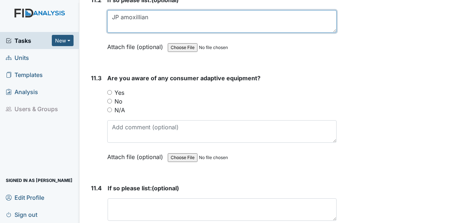
type textarea "JP amoxillian"
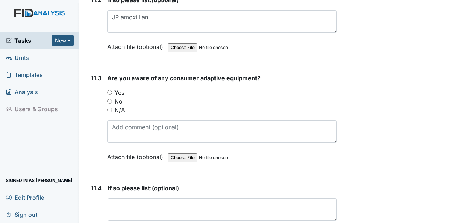
click at [123, 88] on label "Yes" at bounding box center [120, 92] width 10 height 9
click at [112, 90] on input "Yes" at bounding box center [109, 92] width 5 height 5
radio input "true"
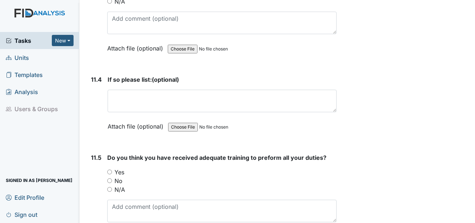
scroll to position [12072, 0]
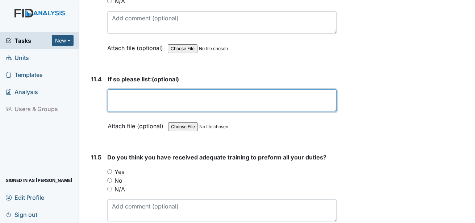
click at [129, 99] on textarea at bounding box center [222, 100] width 229 height 22
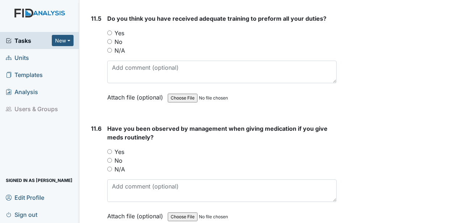
scroll to position [12217, 0]
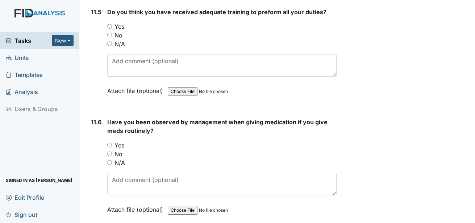
type textarea "sectional plate"
click at [120, 22] on label "Yes" at bounding box center [120, 26] width 10 height 9
click at [112, 24] on input "Yes" at bounding box center [109, 26] width 5 height 5
radio input "true"
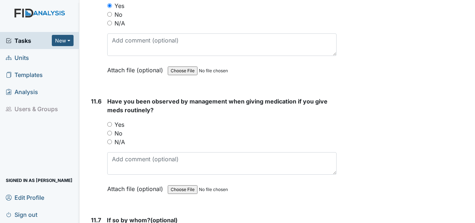
scroll to position [12290, 0]
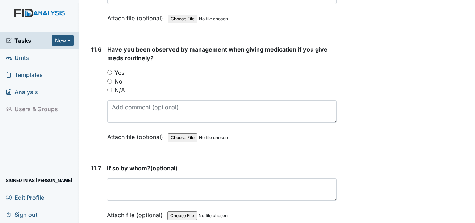
click at [120, 68] on label "Yes" at bounding box center [120, 72] width 10 height 9
click at [112, 70] on input "Yes" at bounding box center [109, 72] width 5 height 5
radio input "true"
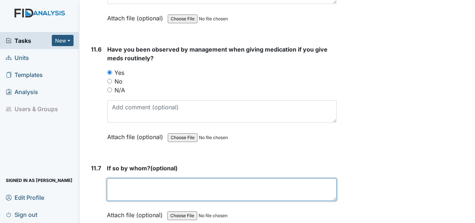
click at [133, 178] on textarea at bounding box center [222, 189] width 230 height 22
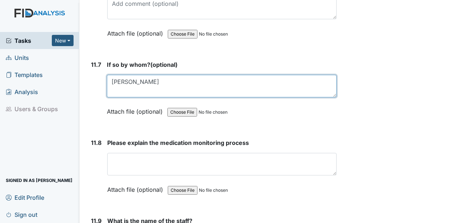
scroll to position [12398, 0]
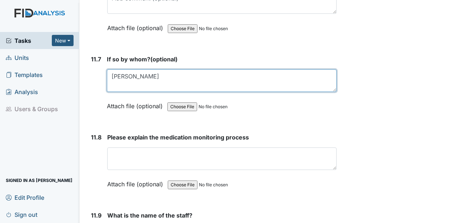
type textarea "TYisha"
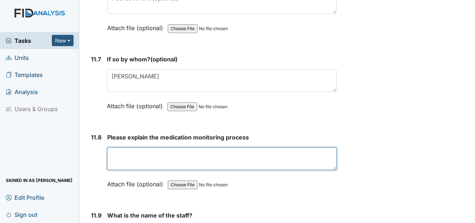
click at [131, 148] on textarea at bounding box center [221, 158] width 229 height 22
click at [222, 147] on textarea "Ensure all meds are given at the correct to correct individual" at bounding box center [221, 158] width 229 height 22
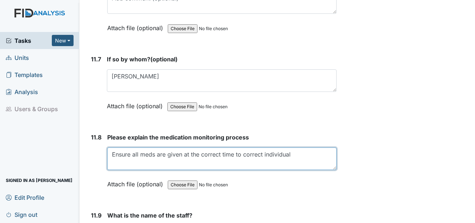
click at [299, 147] on textarea "Ensure all meds are given at the correct time to correct individual" at bounding box center [221, 158] width 229 height 22
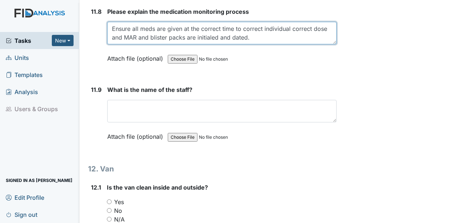
scroll to position [12543, 0]
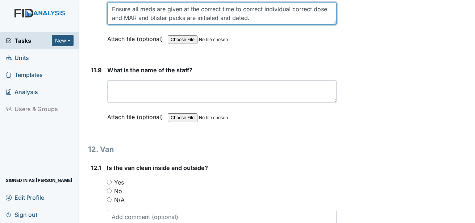
type textarea "Ensure all meds are given at the correct time to correct individual correct dos…"
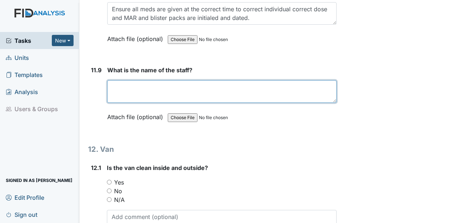
click at [171, 88] on textarea at bounding box center [221, 91] width 229 height 22
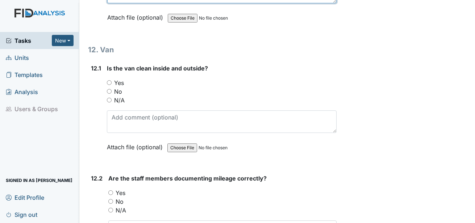
scroll to position [12652, 0]
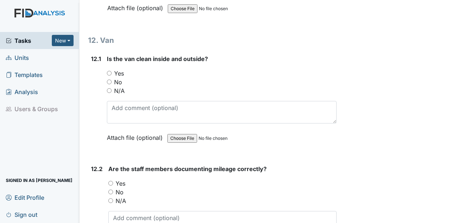
type textarea "sh"
click at [119, 69] on label "Yes" at bounding box center [119, 73] width 10 height 9
click at [112, 71] on input "Yes" at bounding box center [109, 73] width 5 height 5
radio input "true"
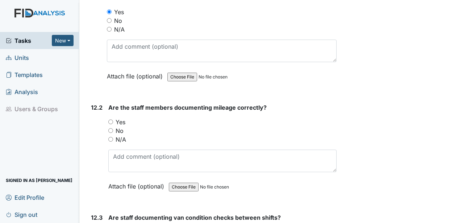
scroll to position [12725, 0]
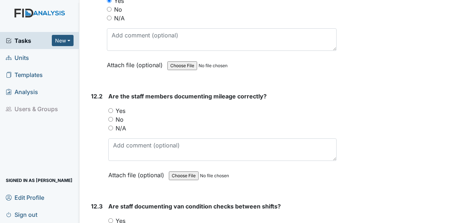
click at [121, 106] on label "Yes" at bounding box center [121, 110] width 10 height 9
click at [113, 108] on input "Yes" at bounding box center [110, 110] width 5 height 5
radio input "true"
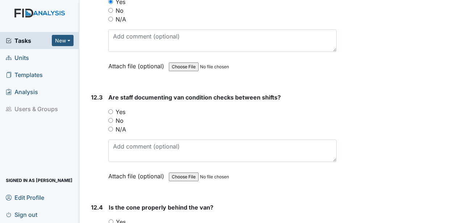
click at [121, 107] on label "Yes" at bounding box center [121, 111] width 10 height 9
click at [113, 109] on input "Yes" at bounding box center [110, 111] width 5 height 5
radio input "true"
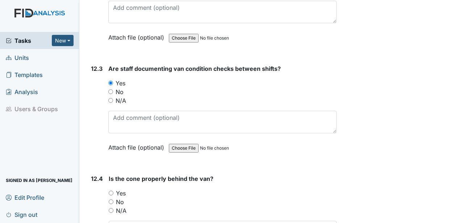
scroll to position [12942, 0]
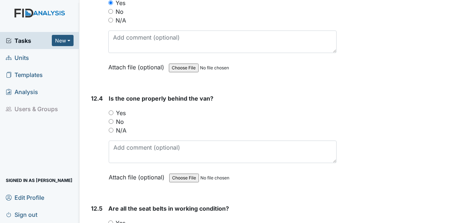
click at [125, 108] on label "Yes" at bounding box center [121, 112] width 10 height 9
drag, startPoint x: 125, startPoint y: 102, endPoint x: 119, endPoint y: 104, distance: 6.5
click at [120, 108] on label "Yes" at bounding box center [121, 112] width 10 height 9
click at [113, 110] on input "Yes" at bounding box center [111, 112] width 5 height 5
radio input "true"
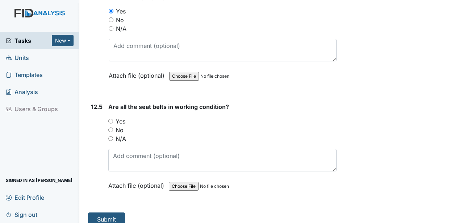
scroll to position [13044, 0]
click at [121, 116] on label "Yes" at bounding box center [121, 120] width 10 height 9
click at [113, 118] on input "Yes" at bounding box center [110, 120] width 5 height 5
radio input "true"
click at [114, 212] on button "Submit" at bounding box center [106, 219] width 37 height 14
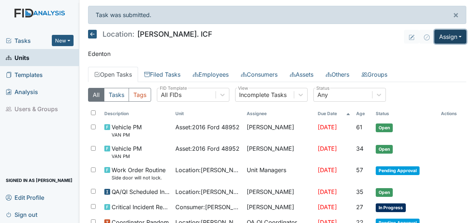
click at [445, 37] on button "Assign" at bounding box center [451, 37] width 32 height 14
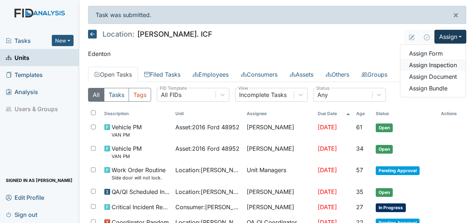
click at [429, 63] on link "Assign Inspection" at bounding box center [433, 65] width 65 height 12
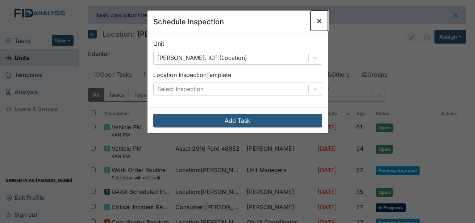
click at [320, 20] on button "×" at bounding box center [319, 21] width 17 height 20
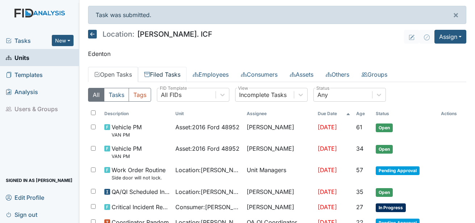
click at [180, 75] on link "Filed Tasks" at bounding box center [162, 74] width 49 height 15
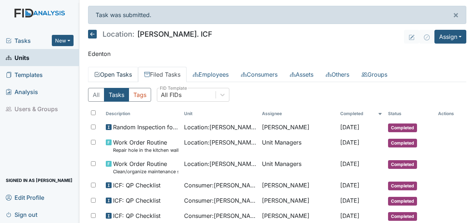
click at [123, 74] on link "Open Tasks" at bounding box center [113, 74] width 50 height 15
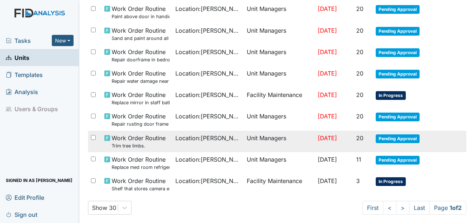
scroll to position [559, 0]
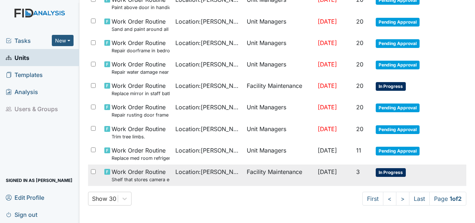
click at [388, 171] on span "In Progress" at bounding box center [391, 172] width 30 height 9
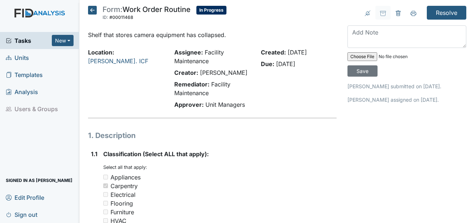
click at [89, 12] on icon at bounding box center [92, 10] width 9 height 9
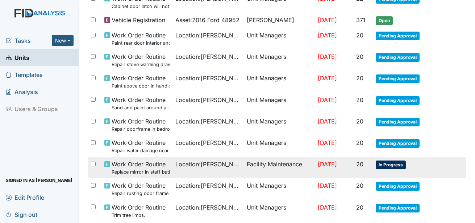
scroll to position [535, 0]
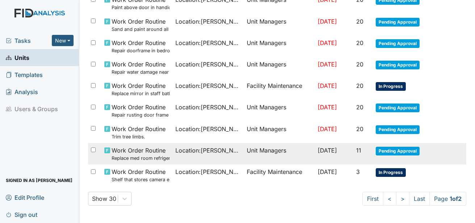
click at [397, 149] on span "Pending Approval" at bounding box center [398, 150] width 44 height 9
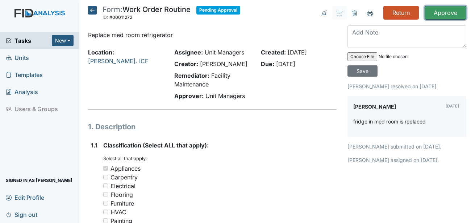
click at [437, 13] on input "Approve" at bounding box center [446, 13] width 42 height 14
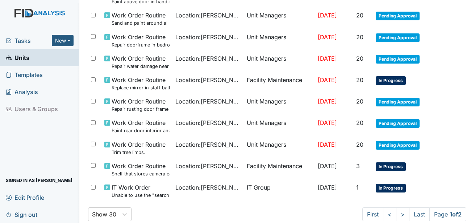
scroll to position [544, 0]
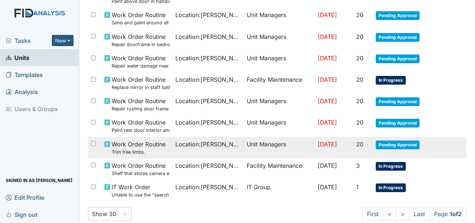
click at [398, 146] on span "Pending Approval" at bounding box center [398, 144] width 44 height 9
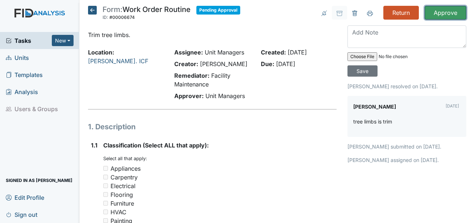
click at [435, 12] on input "Approve" at bounding box center [446, 13] width 42 height 14
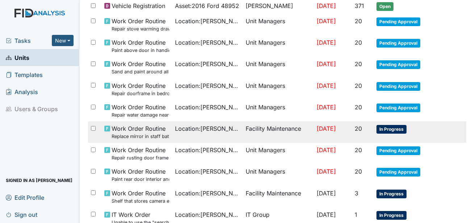
scroll to position [508, 0]
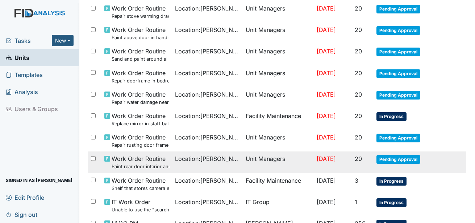
click at [402, 156] on span "Pending Approval" at bounding box center [399, 159] width 44 height 9
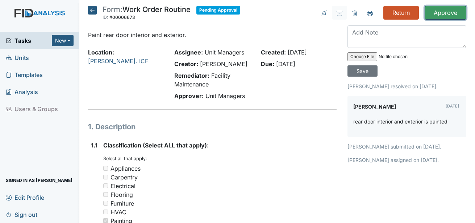
click at [432, 9] on input "Approve" at bounding box center [446, 13] width 42 height 14
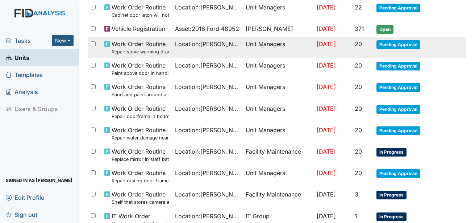
scroll to position [508, 0]
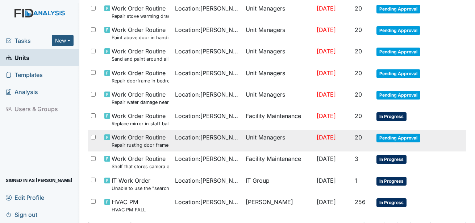
click at [388, 136] on span "Pending Approval" at bounding box center [399, 137] width 44 height 9
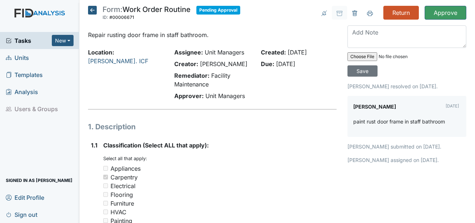
click at [92, 11] on icon at bounding box center [92, 10] width 9 height 9
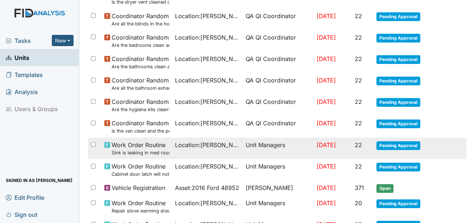
scroll to position [290, 0]
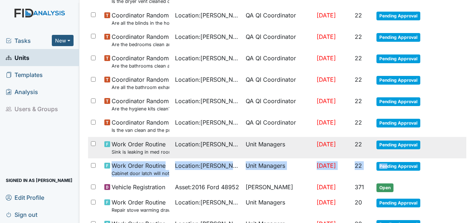
drag, startPoint x: 387, startPoint y: 170, endPoint x: 387, endPoint y: 148, distance: 21.8
click at [387, 148] on tbody "Vehicle PM VAN PM Asset : 2016 Ford 48952 [PERSON_NAME] [DATE] 61 Open Vehicle …" at bounding box center [277, 108] width 379 height 604
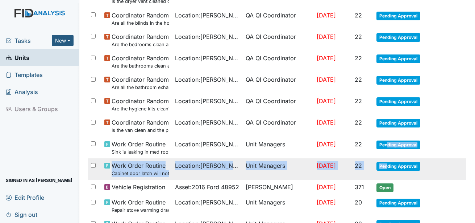
drag, startPoint x: 387, startPoint y: 148, endPoint x: 407, endPoint y: 161, distance: 23.9
click at [407, 161] on td "Pending Approval" at bounding box center [406, 168] width 65 height 21
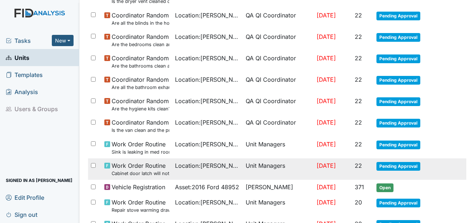
click at [407, 163] on span "Pending Approval" at bounding box center [399, 166] width 44 height 9
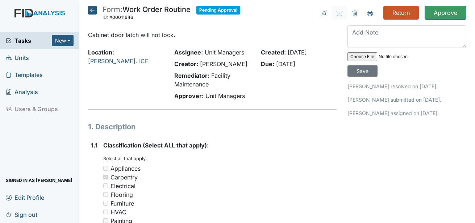
click at [94, 12] on icon at bounding box center [92, 10] width 9 height 9
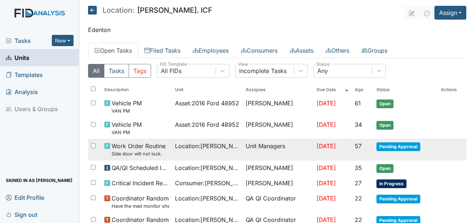
click at [404, 146] on span "Pending Approval" at bounding box center [399, 146] width 44 height 9
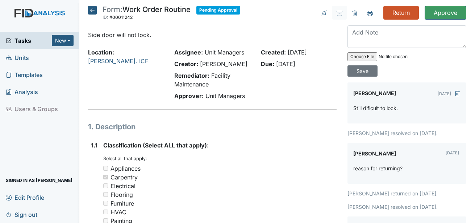
click at [92, 11] on icon at bounding box center [92, 10] width 9 height 9
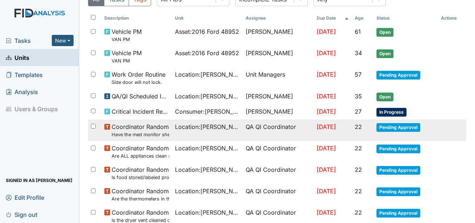
scroll to position [73, 0]
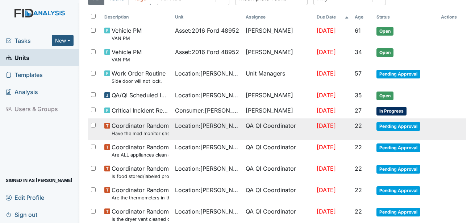
click at [409, 123] on span "Pending Approval" at bounding box center [399, 126] width 44 height 9
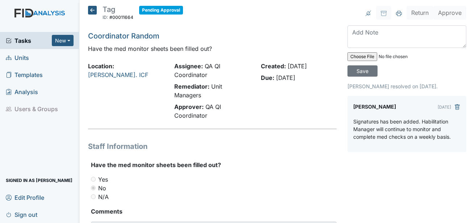
click at [95, 10] on icon at bounding box center [92, 10] width 9 height 9
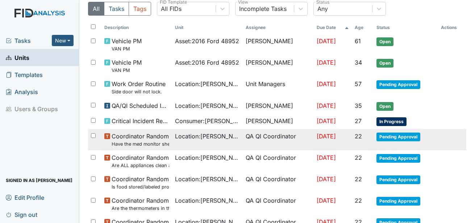
scroll to position [73, 0]
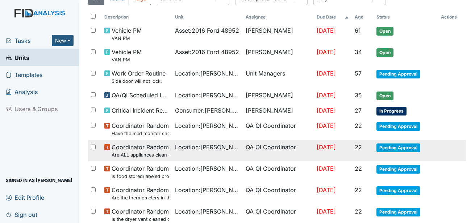
click at [391, 144] on span "Pending Approval" at bounding box center [399, 147] width 44 height 9
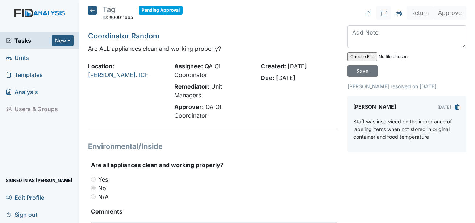
click at [98, 9] on h5 "Tag ID: #00011665 Pending Approval Autosaving..." at bounding box center [135, 14] width 95 height 16
click at [90, 12] on icon at bounding box center [92, 10] width 9 height 9
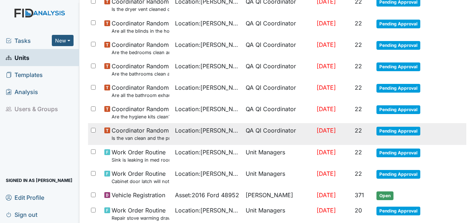
scroll to position [290, 0]
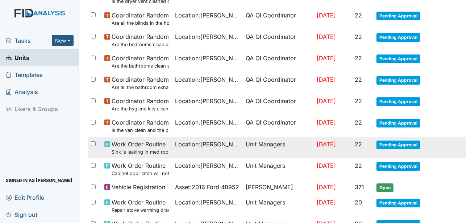
click at [387, 144] on span "Pending Approval" at bounding box center [399, 144] width 44 height 9
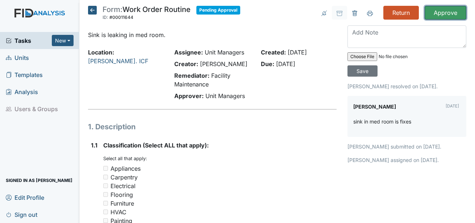
click at [429, 13] on input "Approve" at bounding box center [446, 13] width 42 height 14
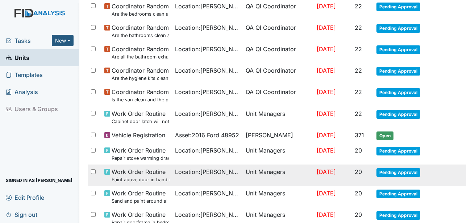
scroll to position [363, 0]
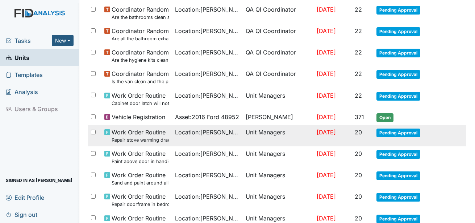
click at [385, 133] on span "Pending Approval" at bounding box center [399, 132] width 44 height 9
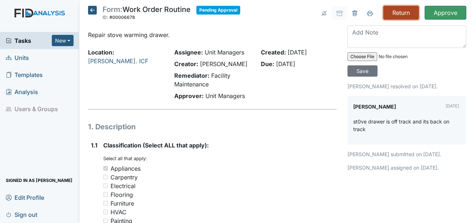
click at [398, 13] on input "Return" at bounding box center [402, 13] width 36 height 14
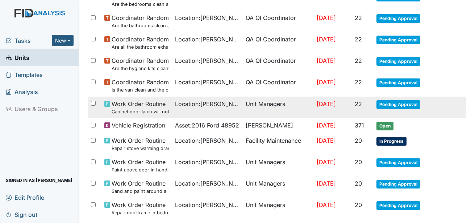
scroll to position [363, 0]
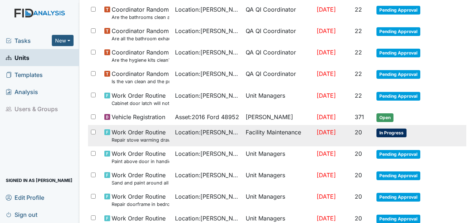
click at [386, 134] on span "In Progress" at bounding box center [392, 132] width 30 height 9
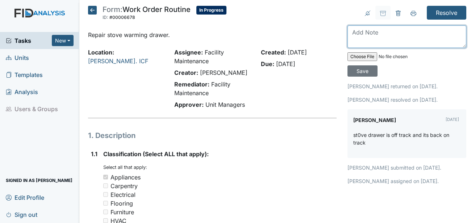
click at [377, 37] on textarea at bounding box center [407, 36] width 119 height 22
type textarea "Drawer is not back on track."
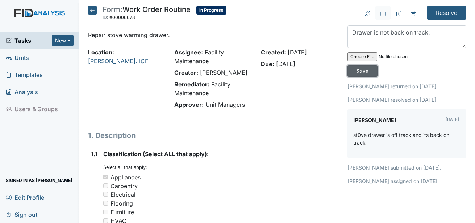
click at [360, 68] on input "Save" at bounding box center [363, 70] width 30 height 11
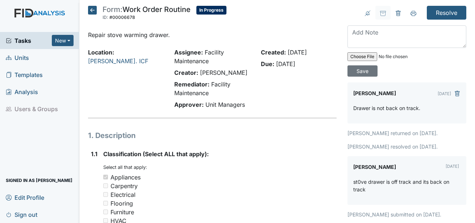
click at [94, 12] on icon at bounding box center [92, 10] width 9 height 9
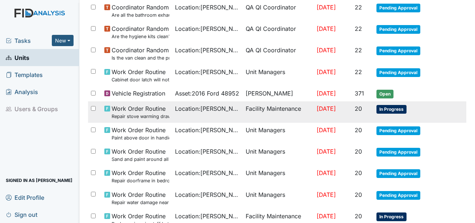
scroll to position [363, 0]
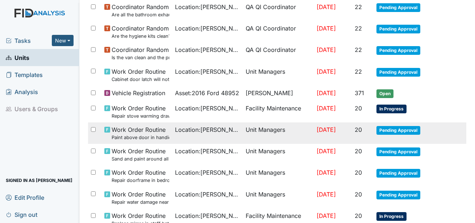
click at [391, 132] on span "Pending Approval" at bounding box center [399, 130] width 44 height 9
